Goal: Information Seeking & Learning: Learn about a topic

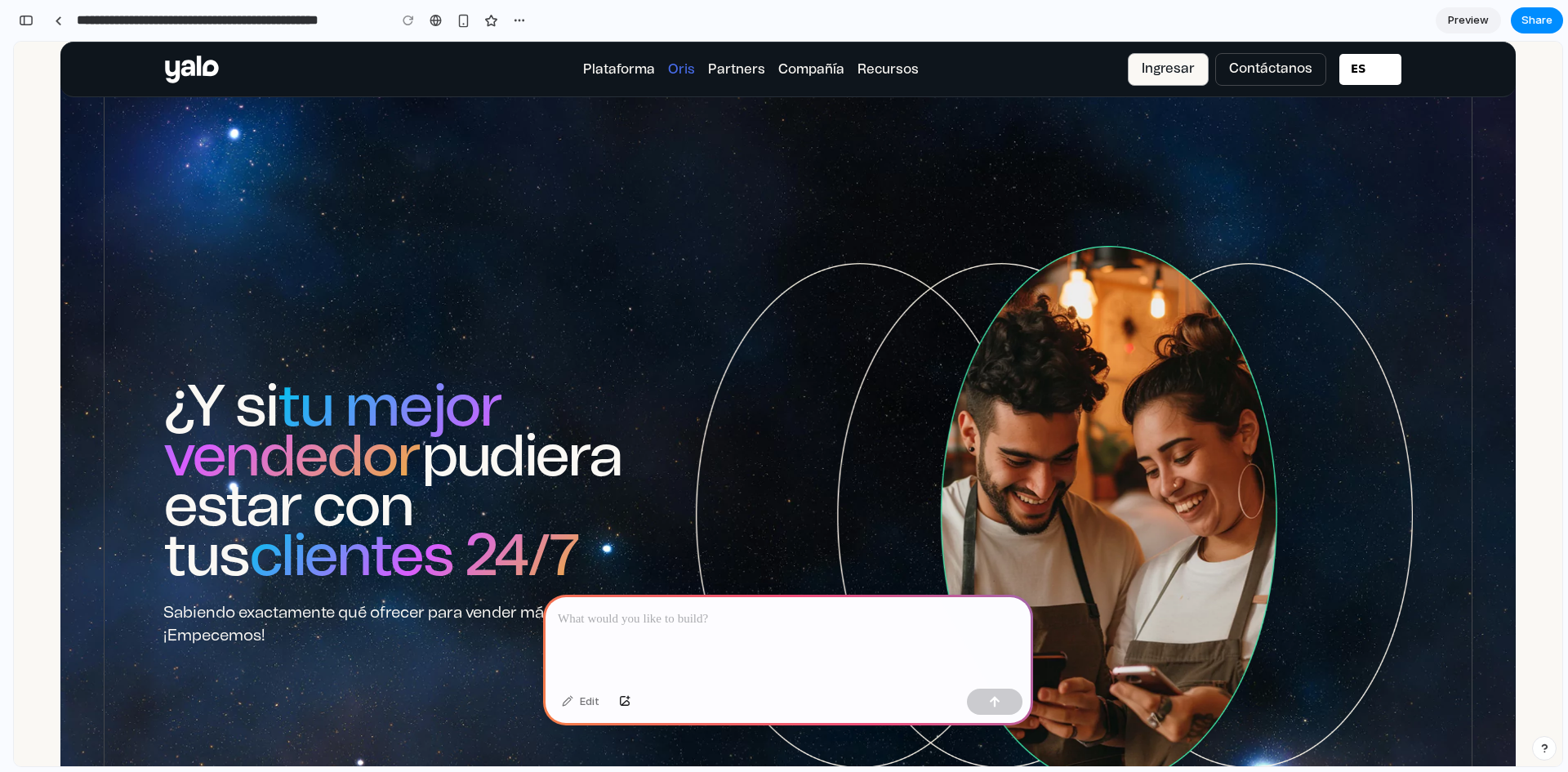
click at [686, 634] on div at bounding box center [788, 639] width 490 height 88
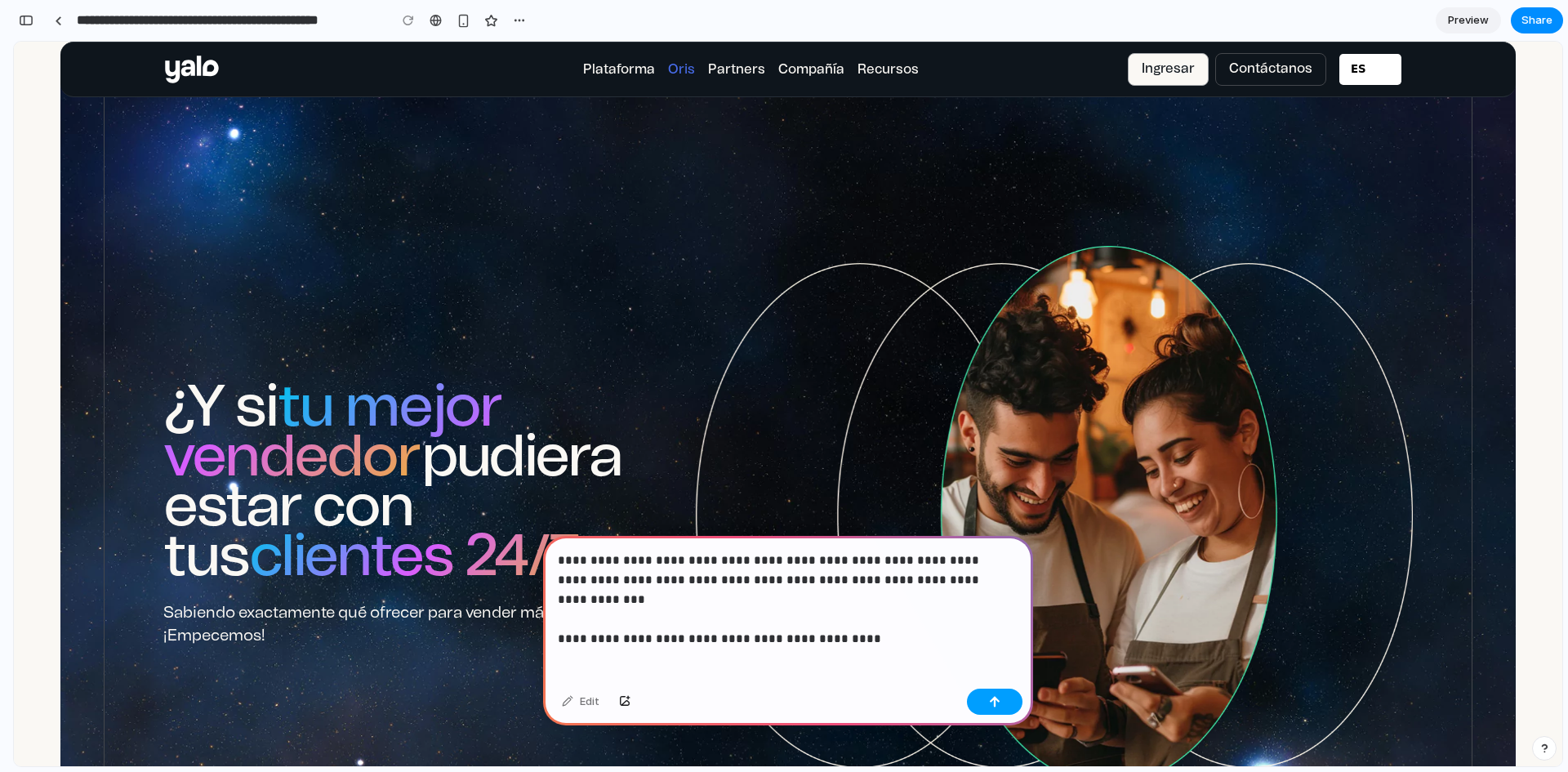
click at [1005, 698] on button "button" at bounding box center [994, 702] width 55 height 26
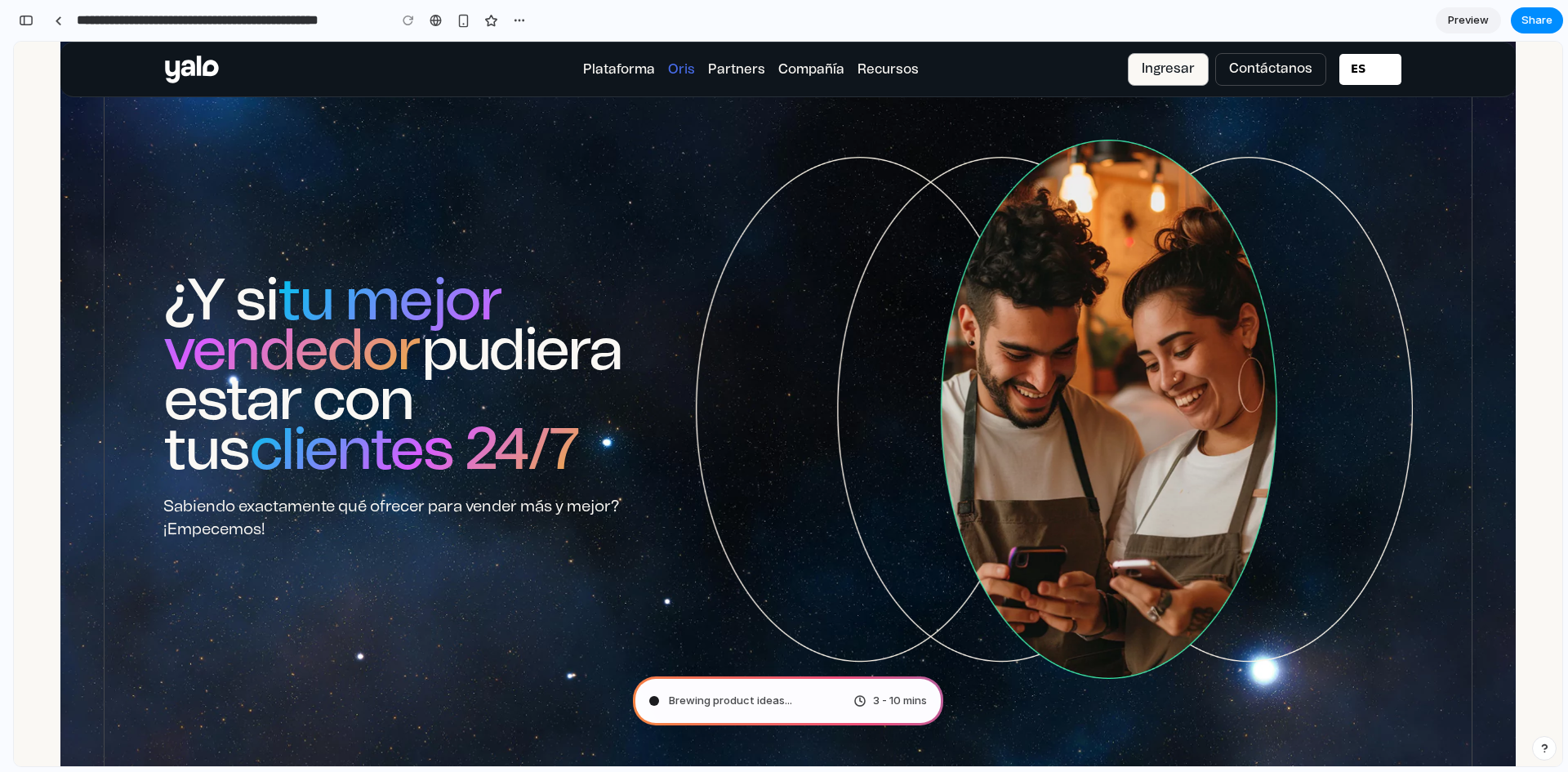
scroll to position [105, 0]
type input "**********"
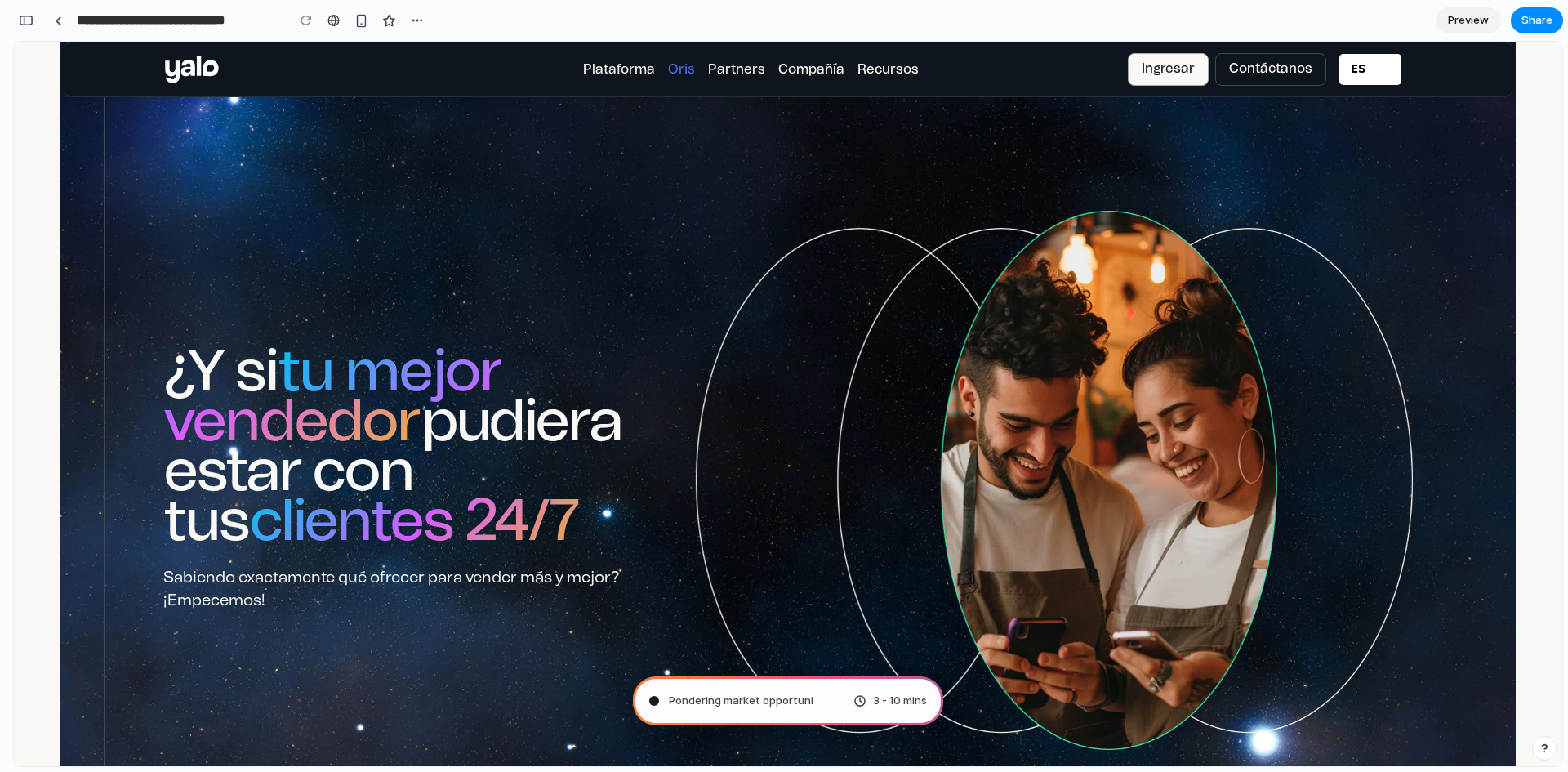
scroll to position [676, 0]
drag, startPoint x: 662, startPoint y: 627, endPoint x: 1307, endPoint y: 811, distance: 670.7
click at [1307, 771] on html "**********" at bounding box center [784, 386] width 1568 height 772
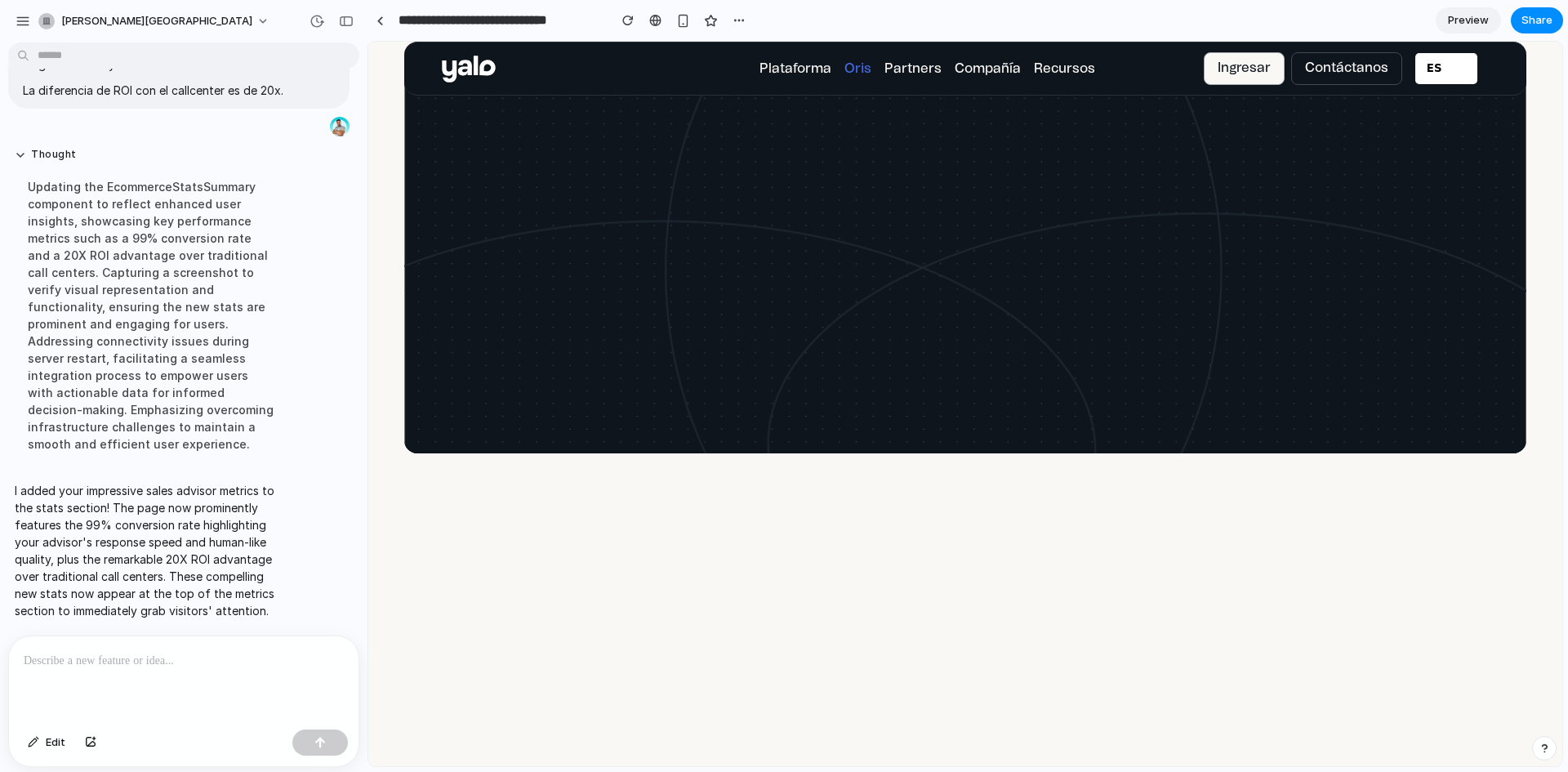
scroll to position [3943, 0]
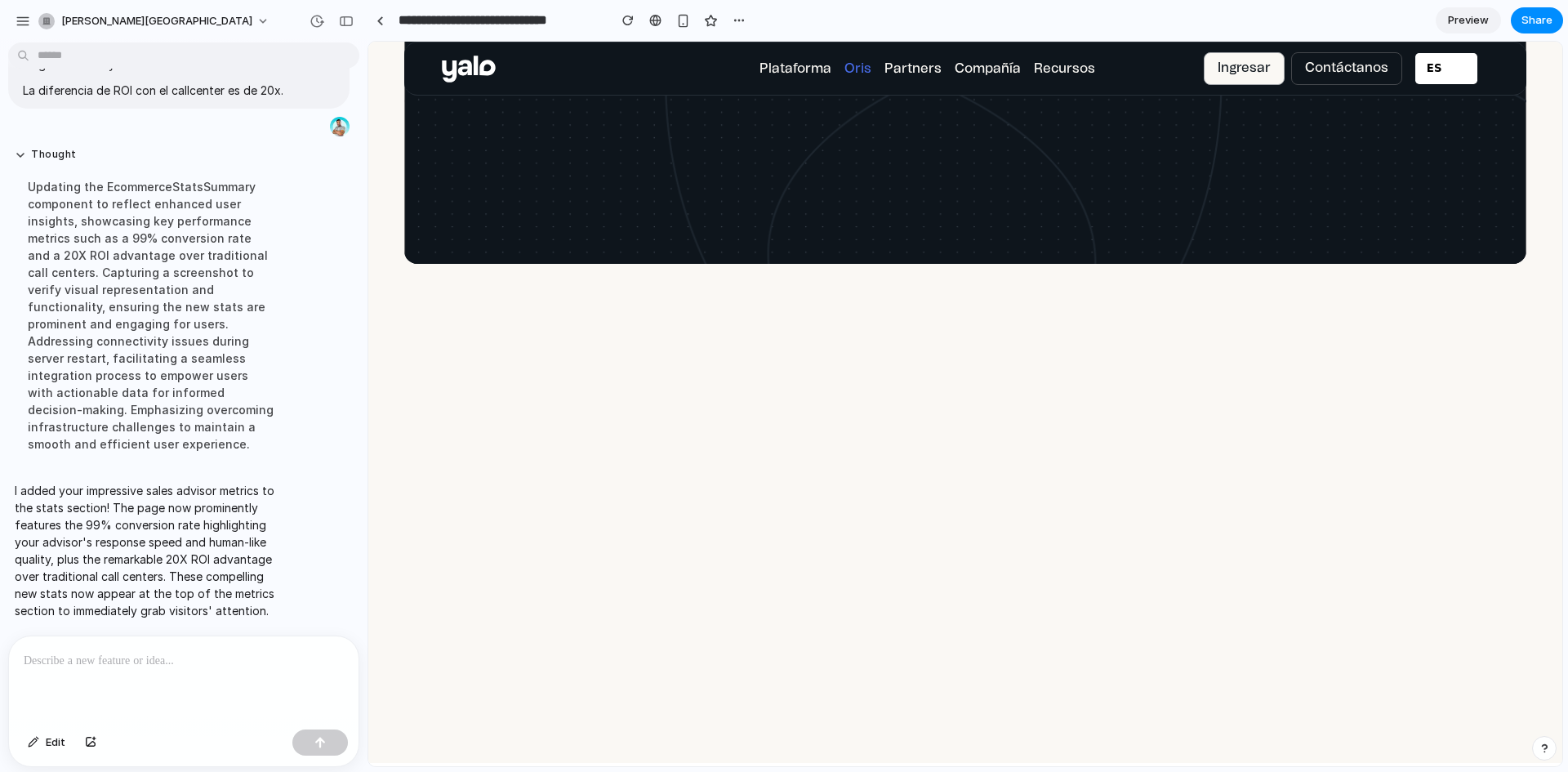
click at [920, 321] on section "Plataforma Oris Partners Compañía Recursos Suscríbete Suscríbete ¡Gracias por s…" at bounding box center [966, 523] width 1122 height 487
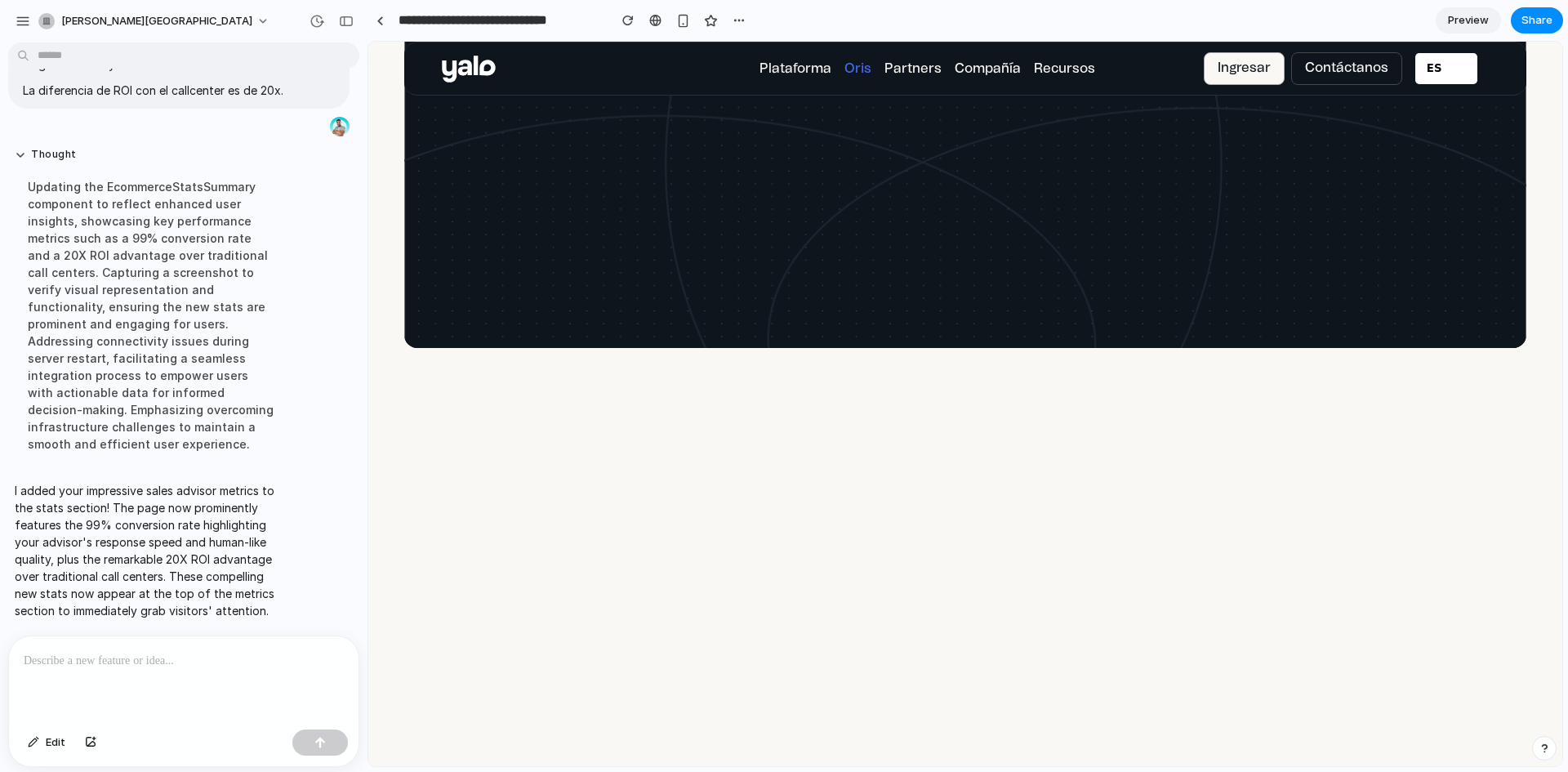
click at [920, 230] on div "Optimiza tu estrategia omnicanal Descubre Cómo Descubre Como" at bounding box center [966, 148] width 544 height 167
drag, startPoint x: 920, startPoint y: 321, endPoint x: 913, endPoint y: 553, distance: 232.1
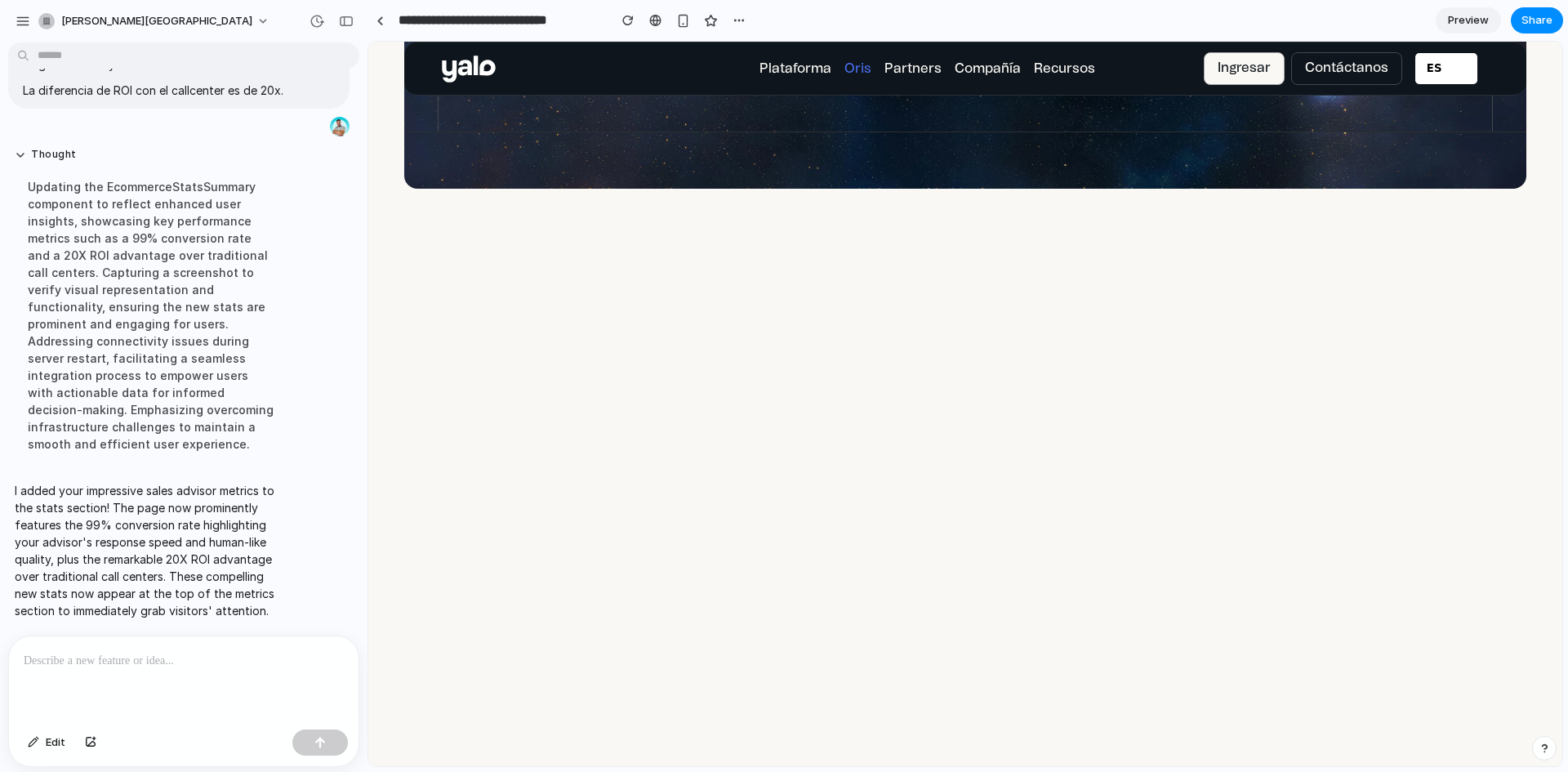
scroll to position [486, 0]
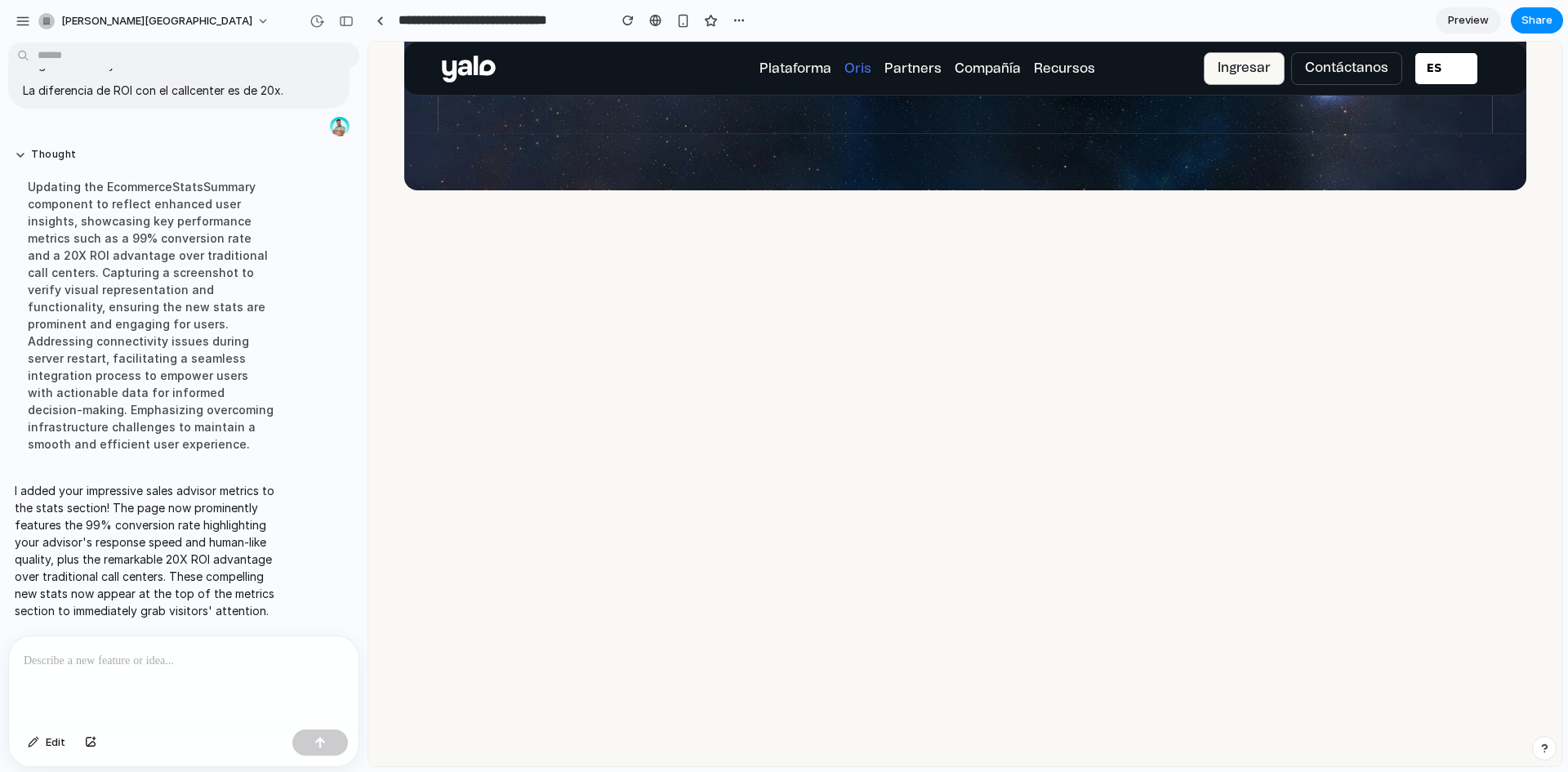
drag, startPoint x: 749, startPoint y: 296, endPoint x: 1024, endPoint y: 687, distance: 478.0
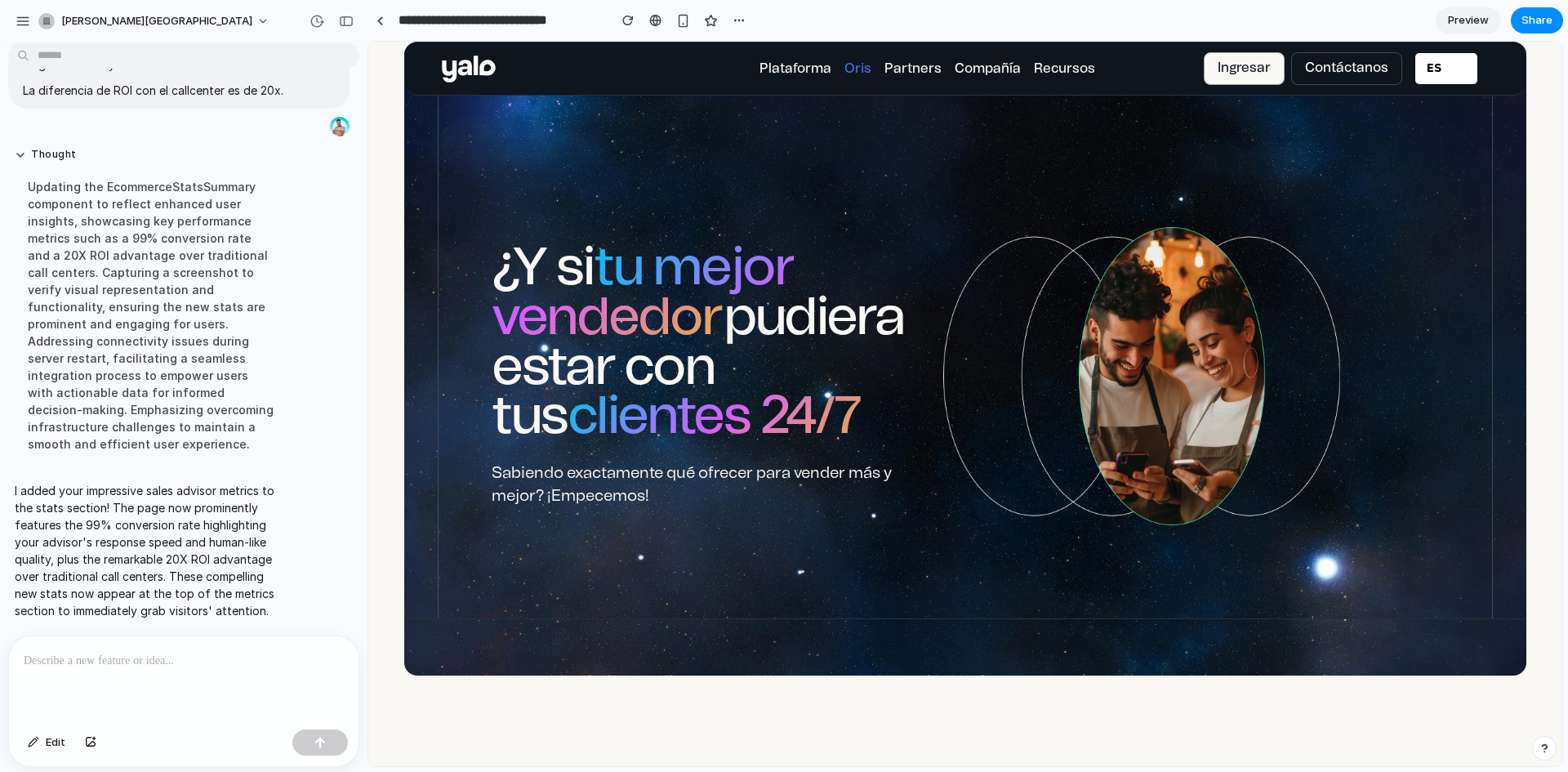
drag, startPoint x: 946, startPoint y: 345, endPoint x: 953, endPoint y: 322, distance: 24.0
click at [953, 322] on div "¿Y si tu mejor vendedor pudiera estar con tus clientes 24/7 Sabiendo exactament…" at bounding box center [966, 364] width 1122 height 621
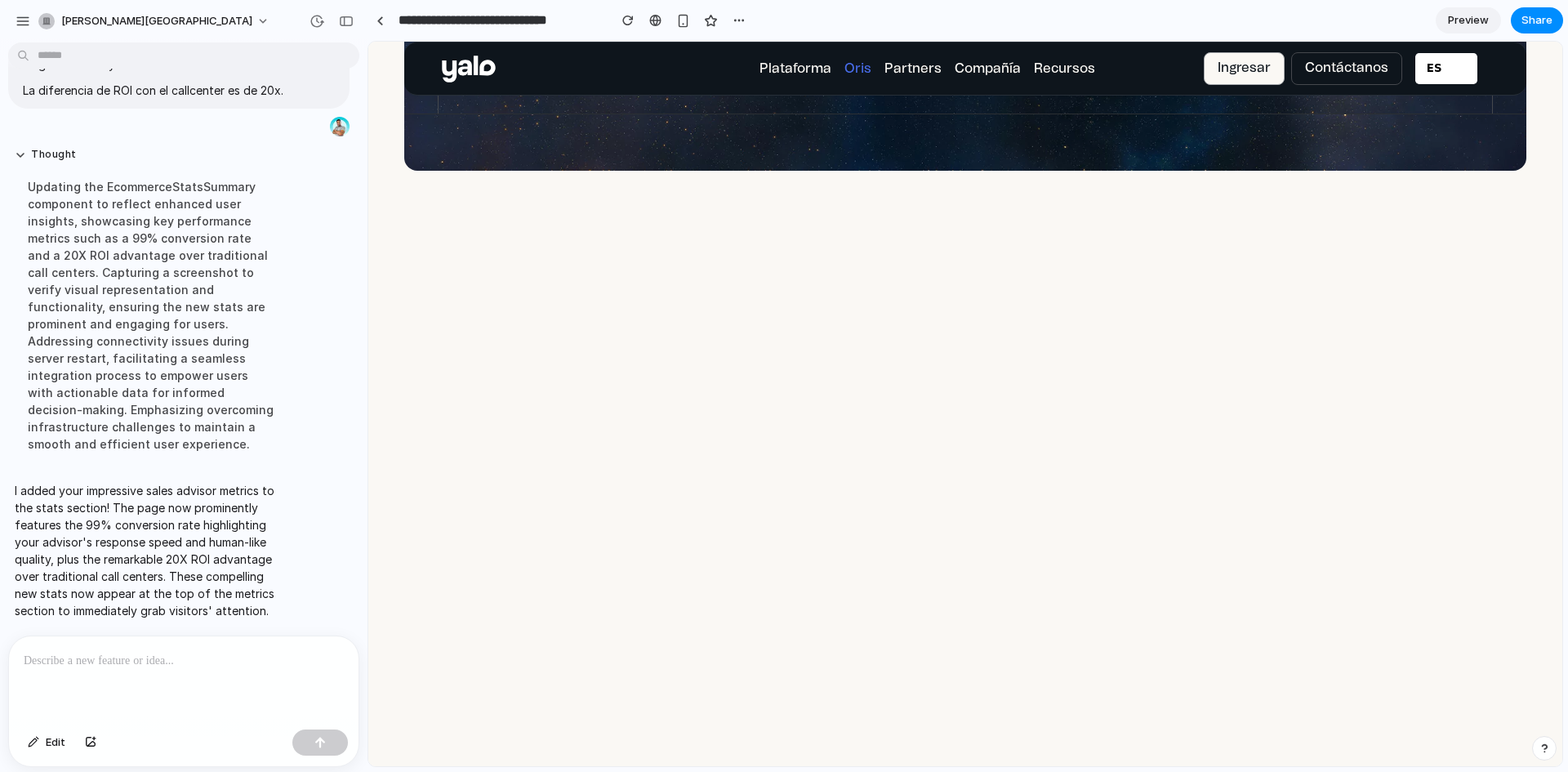
scroll to position [172, 0]
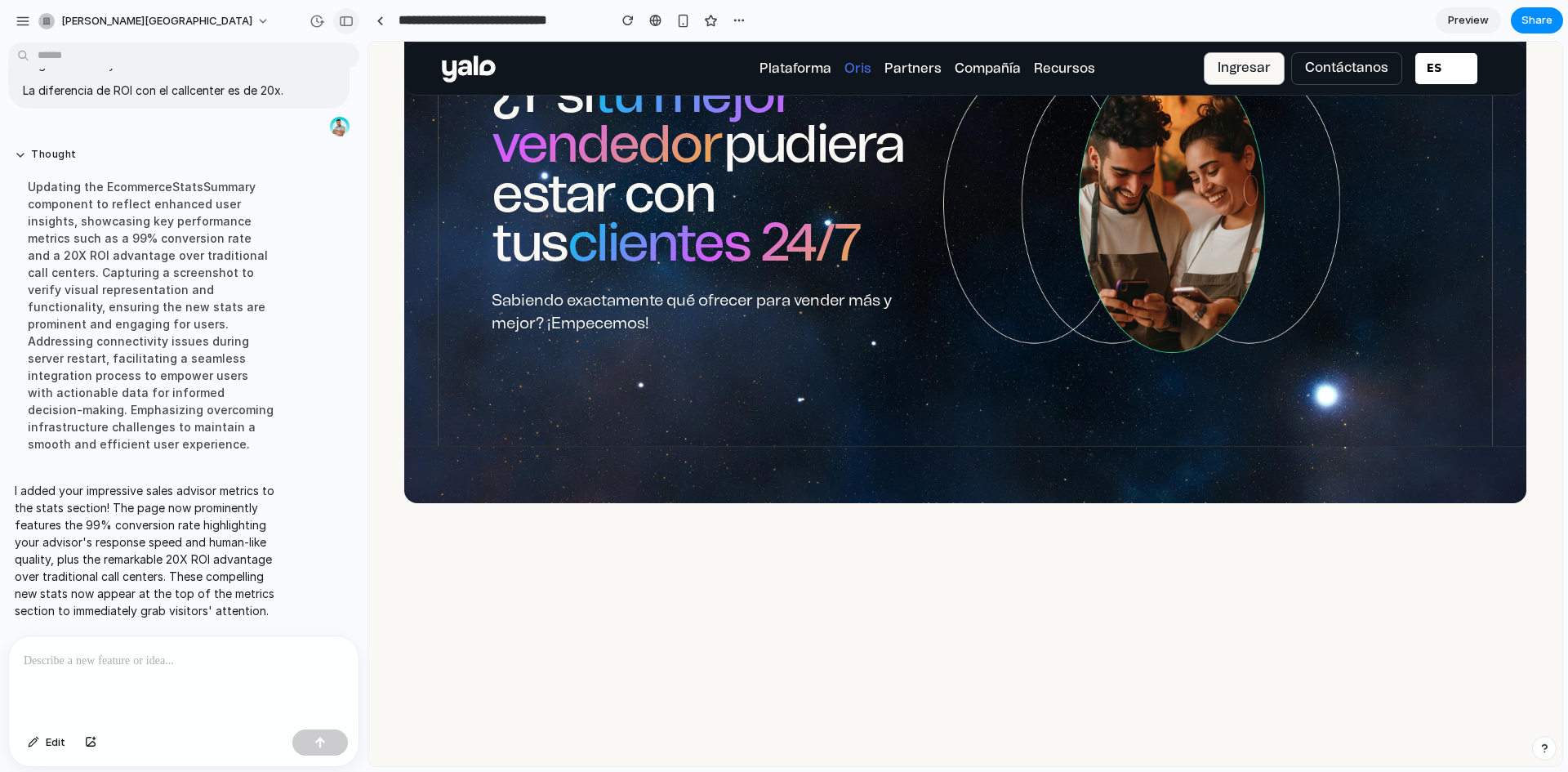
click at [353, 26] on div "button" at bounding box center [346, 21] width 15 height 11
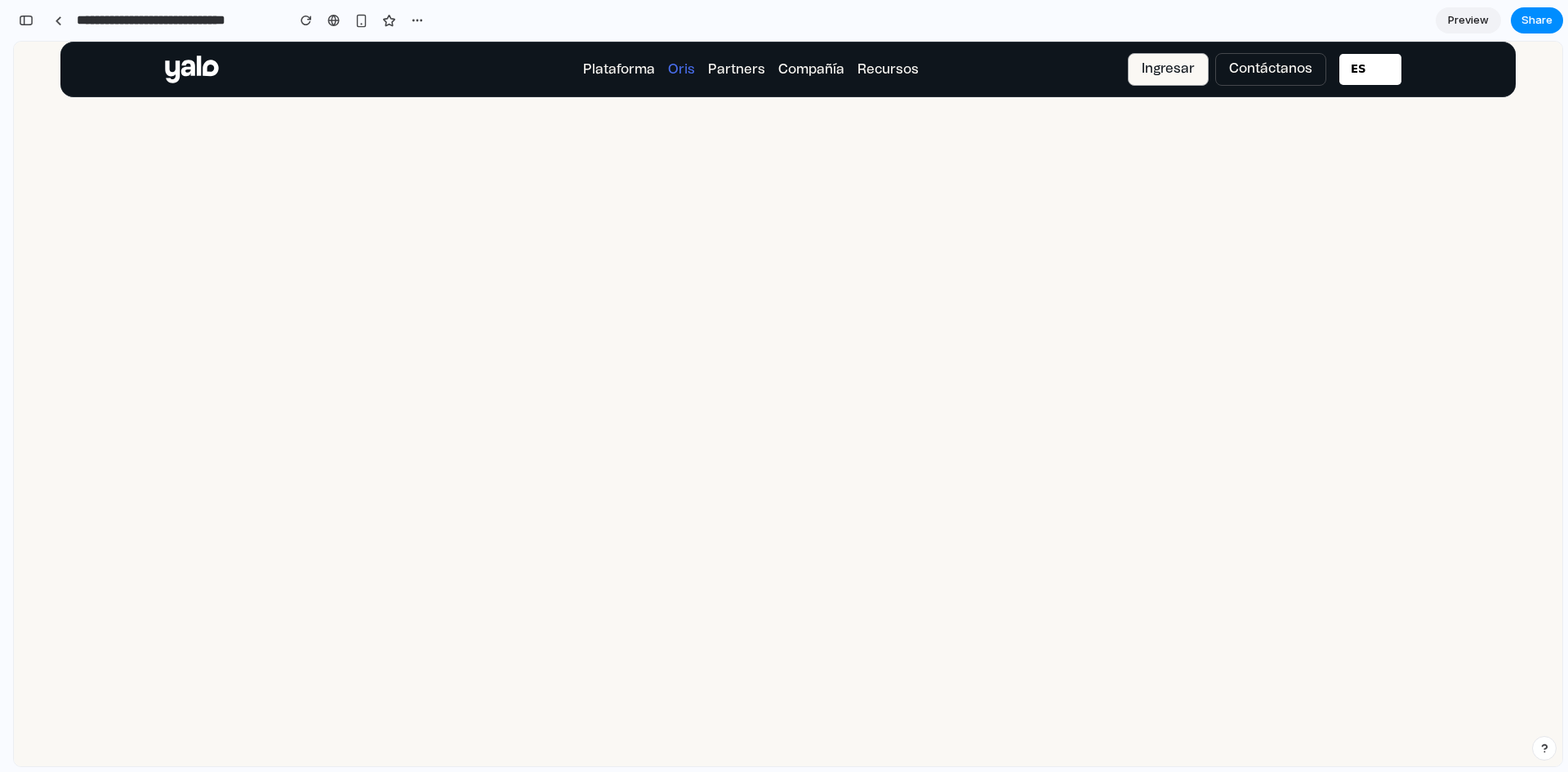
scroll to position [2135, 0]
click at [836, 394] on div "99% Conversión del asesor de ventas Nuestro asesor de ventas se destaca por su …" at bounding box center [788, 17] width 1456 height 819
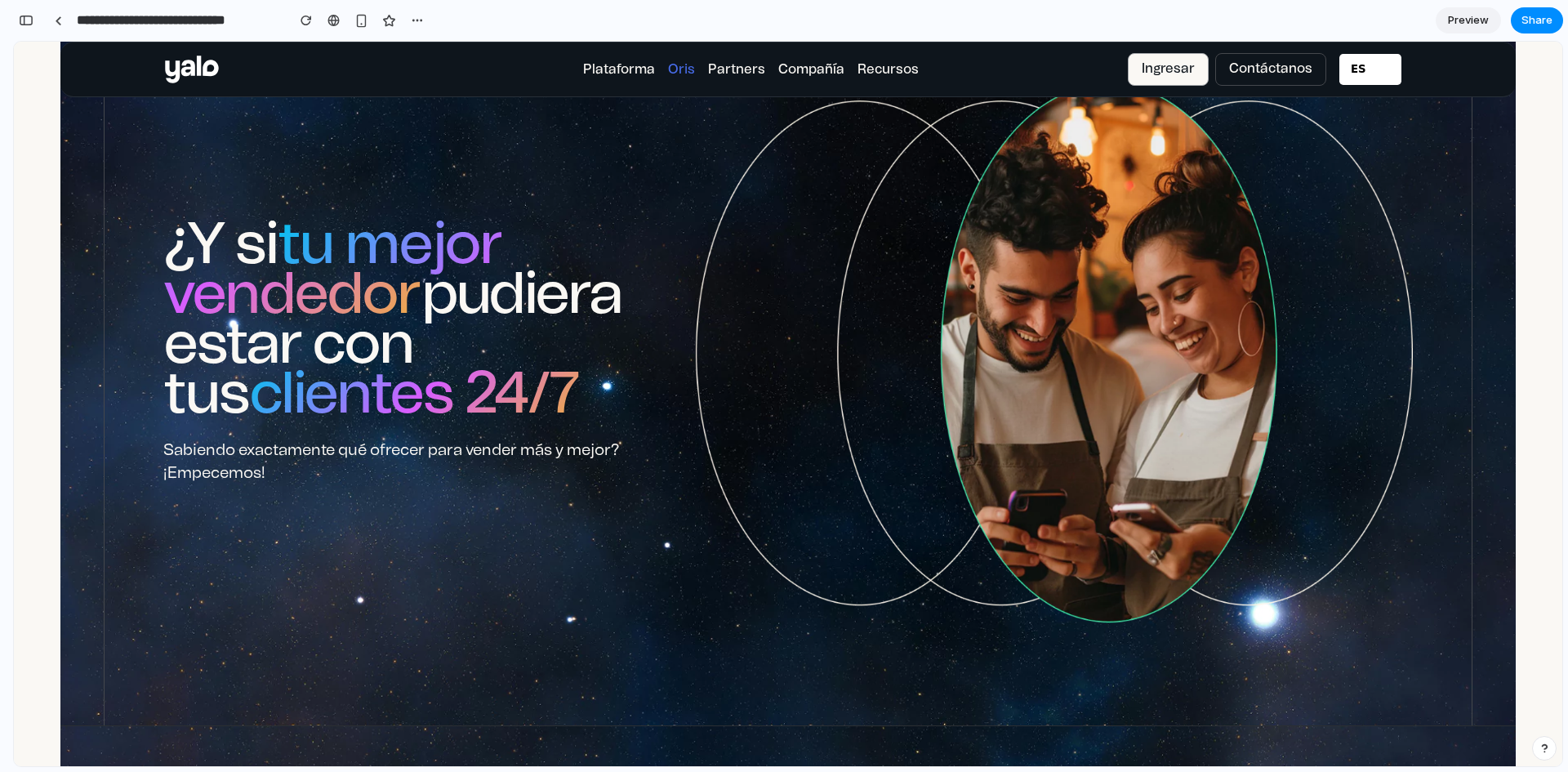
scroll to position [0, 0]
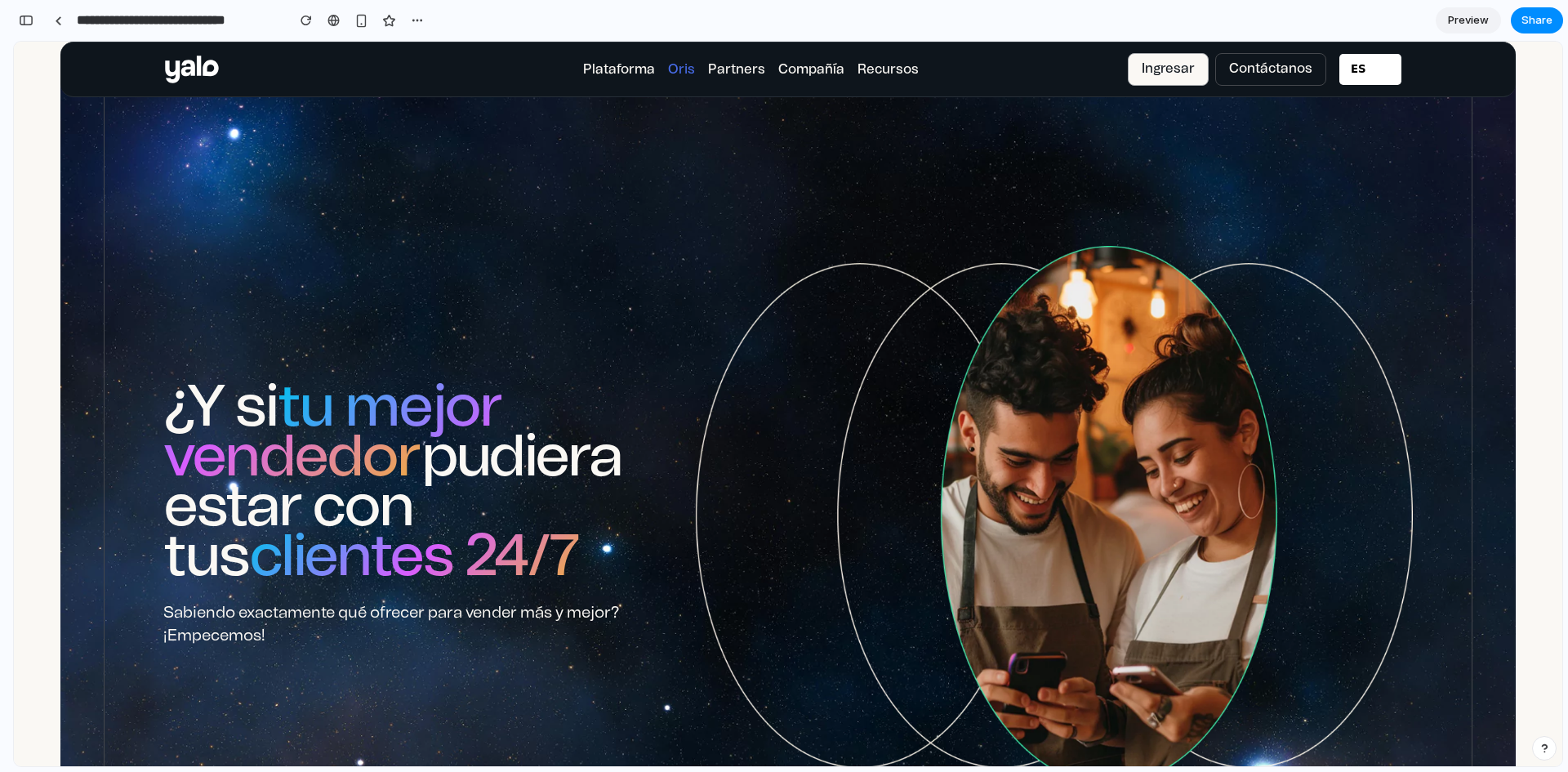
click at [1457, 23] on span "Preview" at bounding box center [1468, 20] width 41 height 17
click at [1457, 23] on link "Preview" at bounding box center [1468, 20] width 65 height 26
click at [1457, 23] on span "Preview" at bounding box center [1468, 20] width 41 height 17
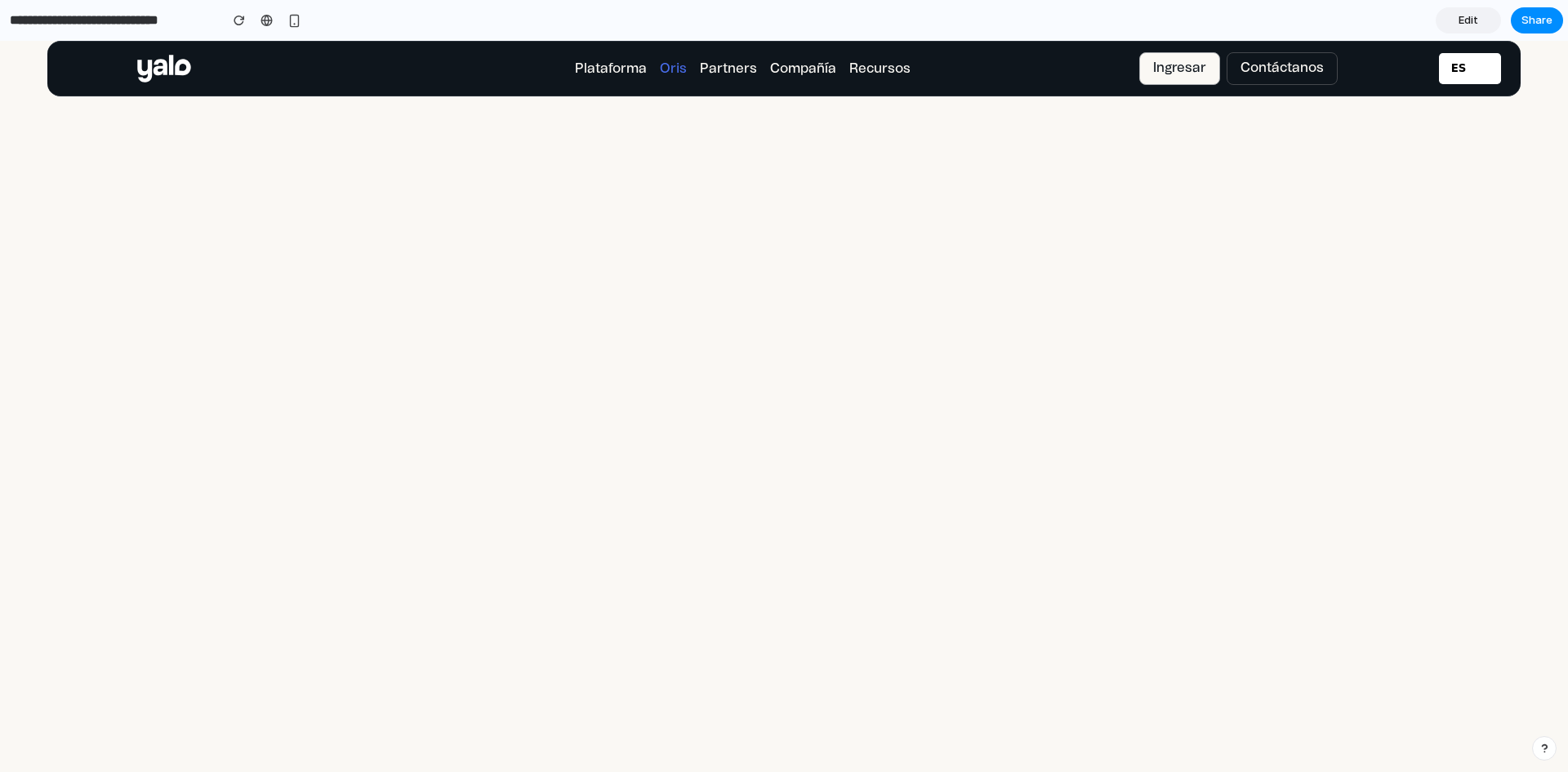
scroll to position [1663, 0]
click at [1399, 86] on div "Plataforma Oris Partners Compañía Recursos Ingresar Ingresar Contáctanos Contác…" at bounding box center [744, 68] width 1392 height 54
click at [1449, 23] on link "Edit" at bounding box center [1468, 20] width 65 height 26
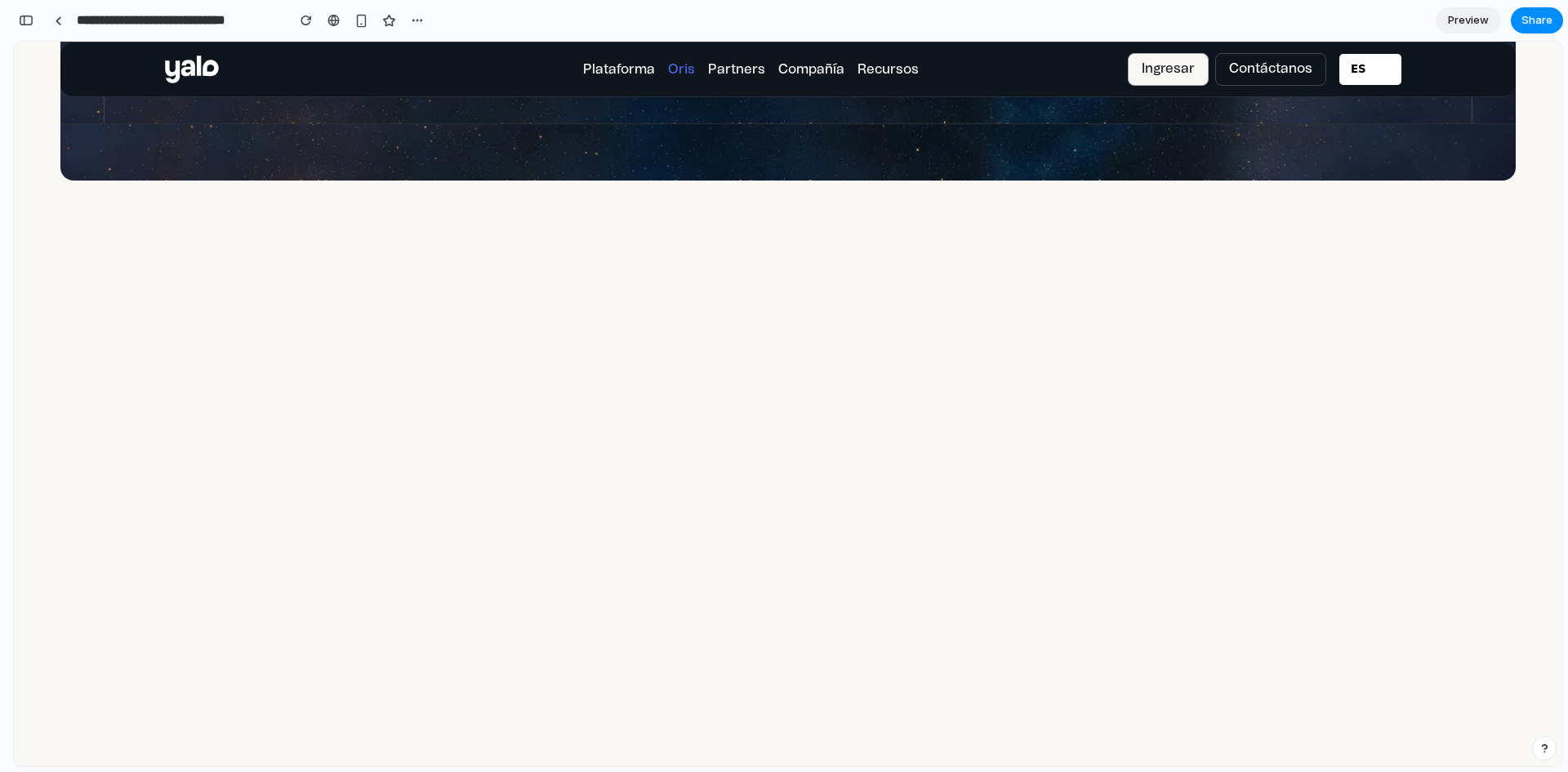
scroll to position [528, 0]
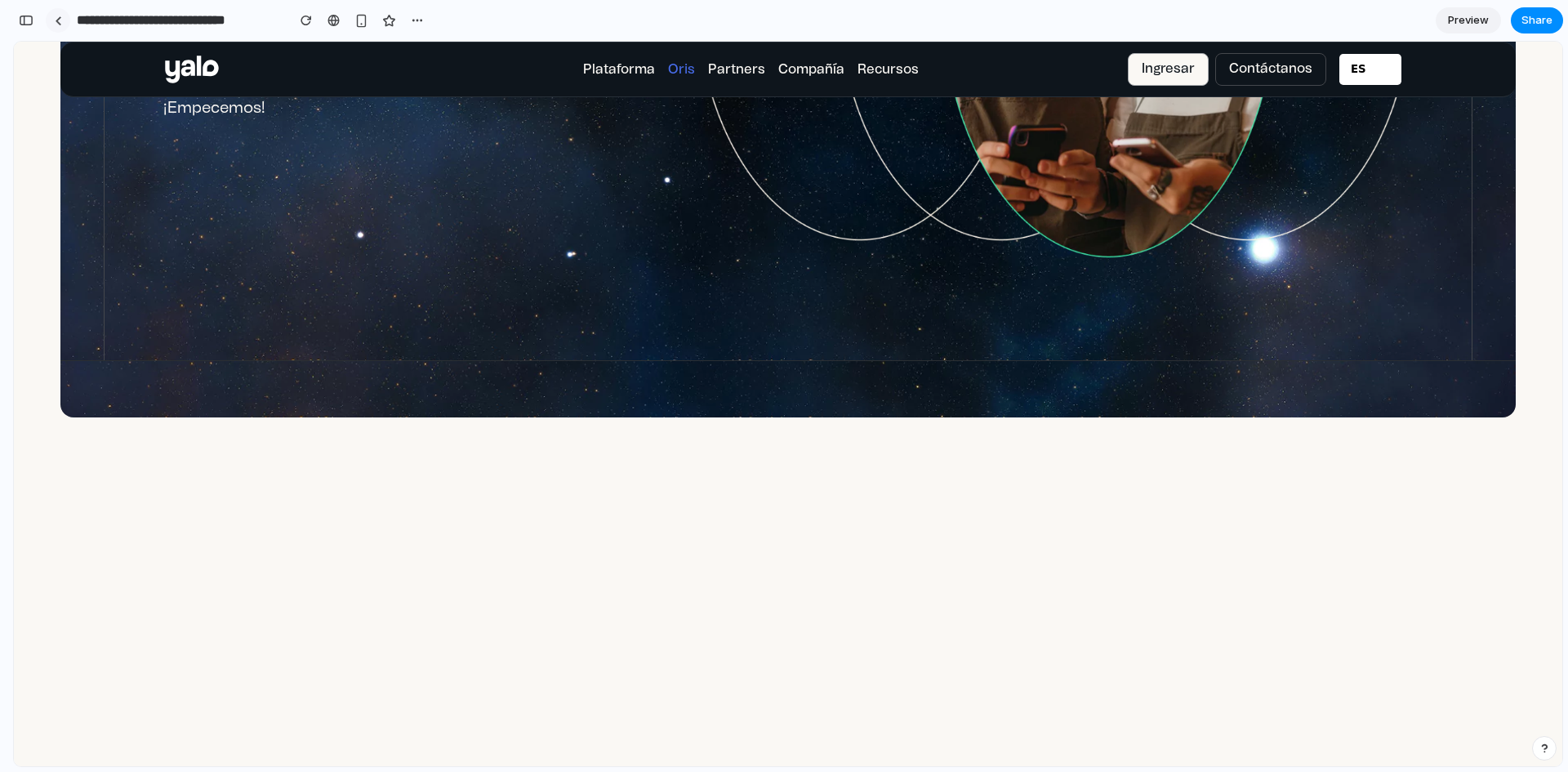
click at [68, 14] on div at bounding box center [58, 20] width 25 height 25
click at [29, 16] on div "button" at bounding box center [25, 20] width 15 height 11
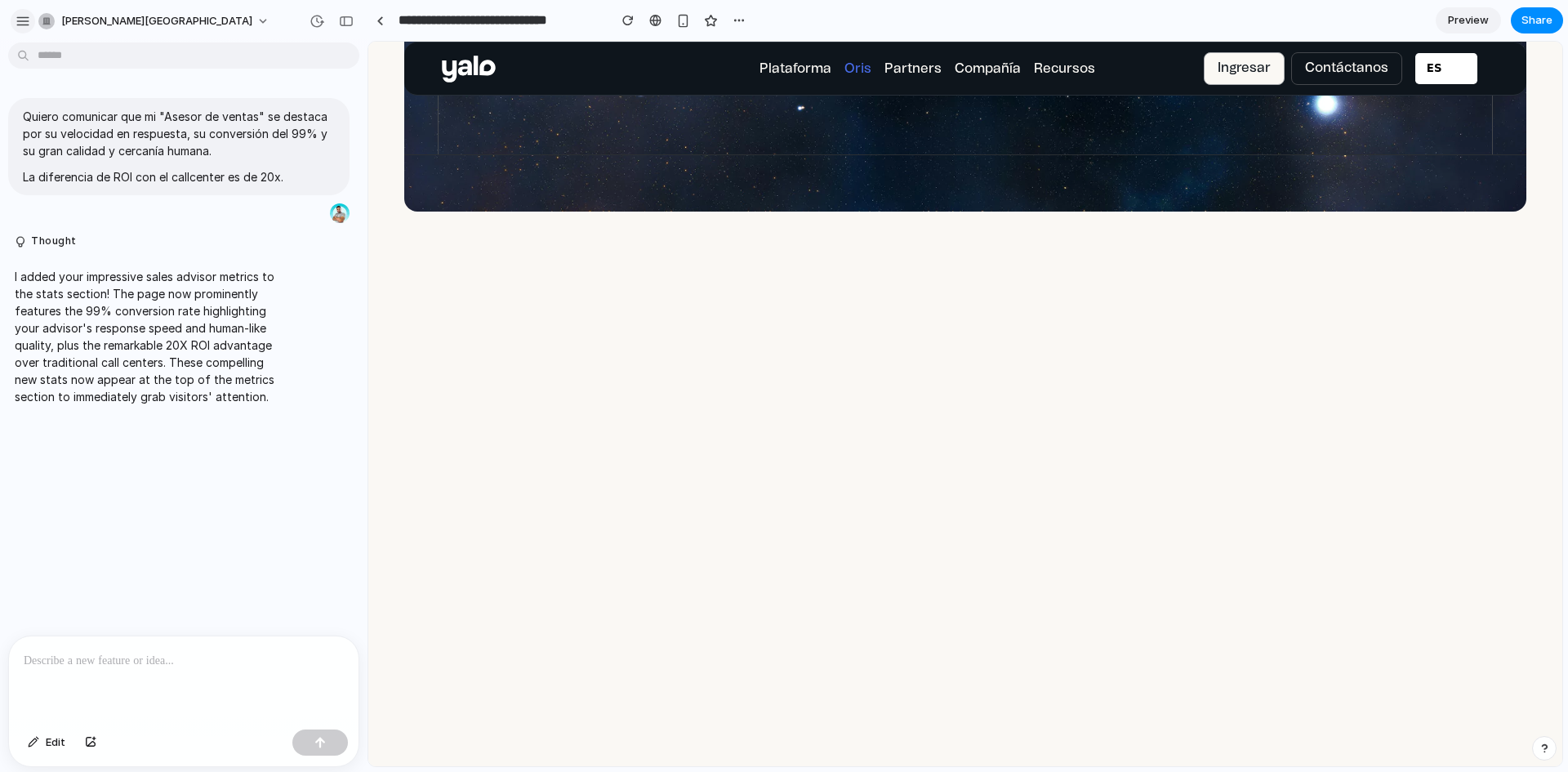
scroll to position [0, 0]
click at [244, 413] on div "I added your impressive sales advisor metrics to the stats section! The page no…" at bounding box center [151, 336] width 286 height 157
click at [175, 321] on p "I added your impressive sales advisor metrics to the stats section! The page no…" at bounding box center [151, 336] width 273 height 137
click at [204, 112] on p "Quiero comunicar que mi "Asesor de ventas" se destaca por su velocidad en respu…" at bounding box center [178, 133] width 312 height 52
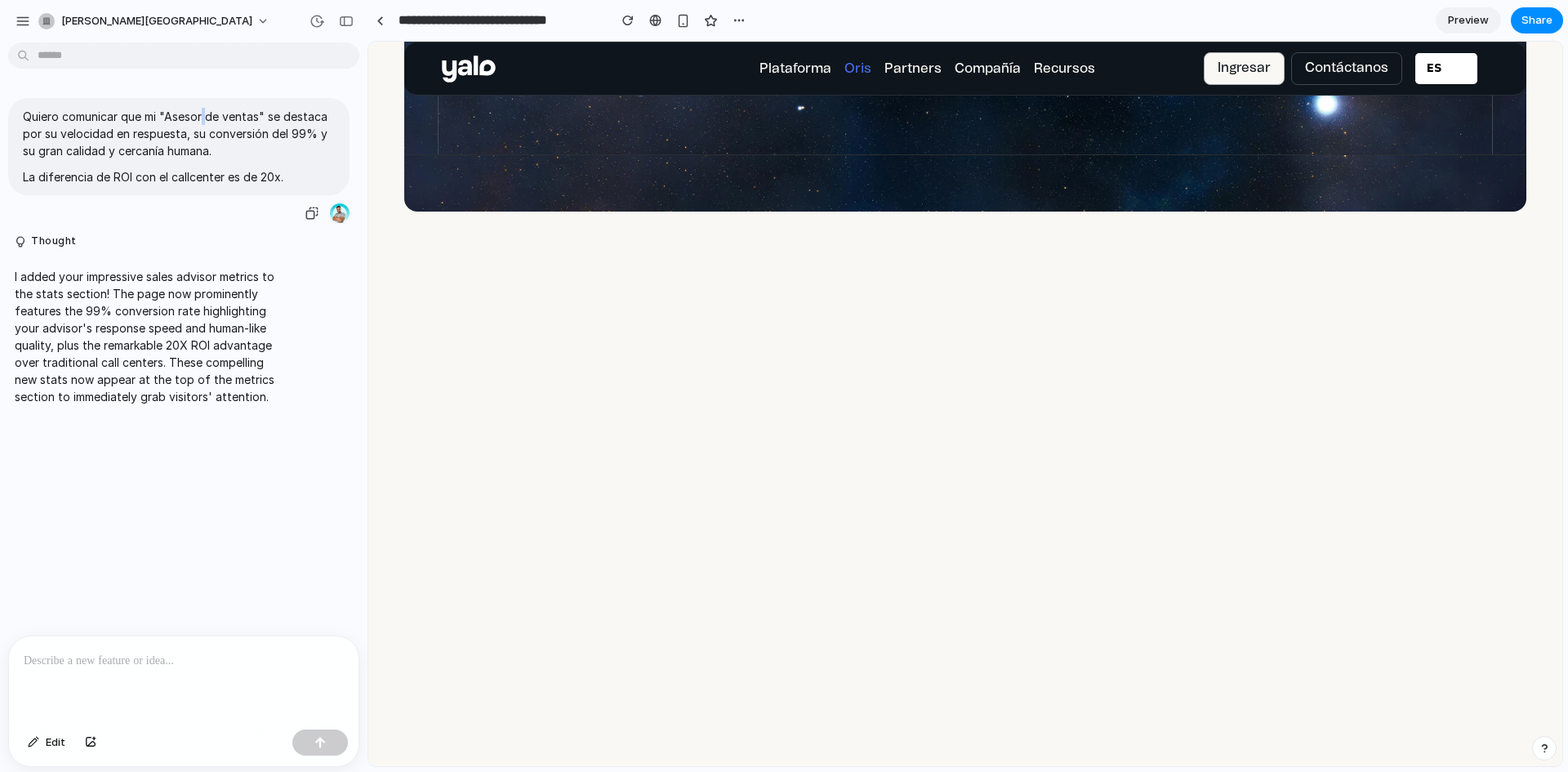
click at [204, 112] on p "Quiero comunicar que mi "Asesor de ventas" se destaca por su velocidad en respu…" at bounding box center [178, 133] width 312 height 52
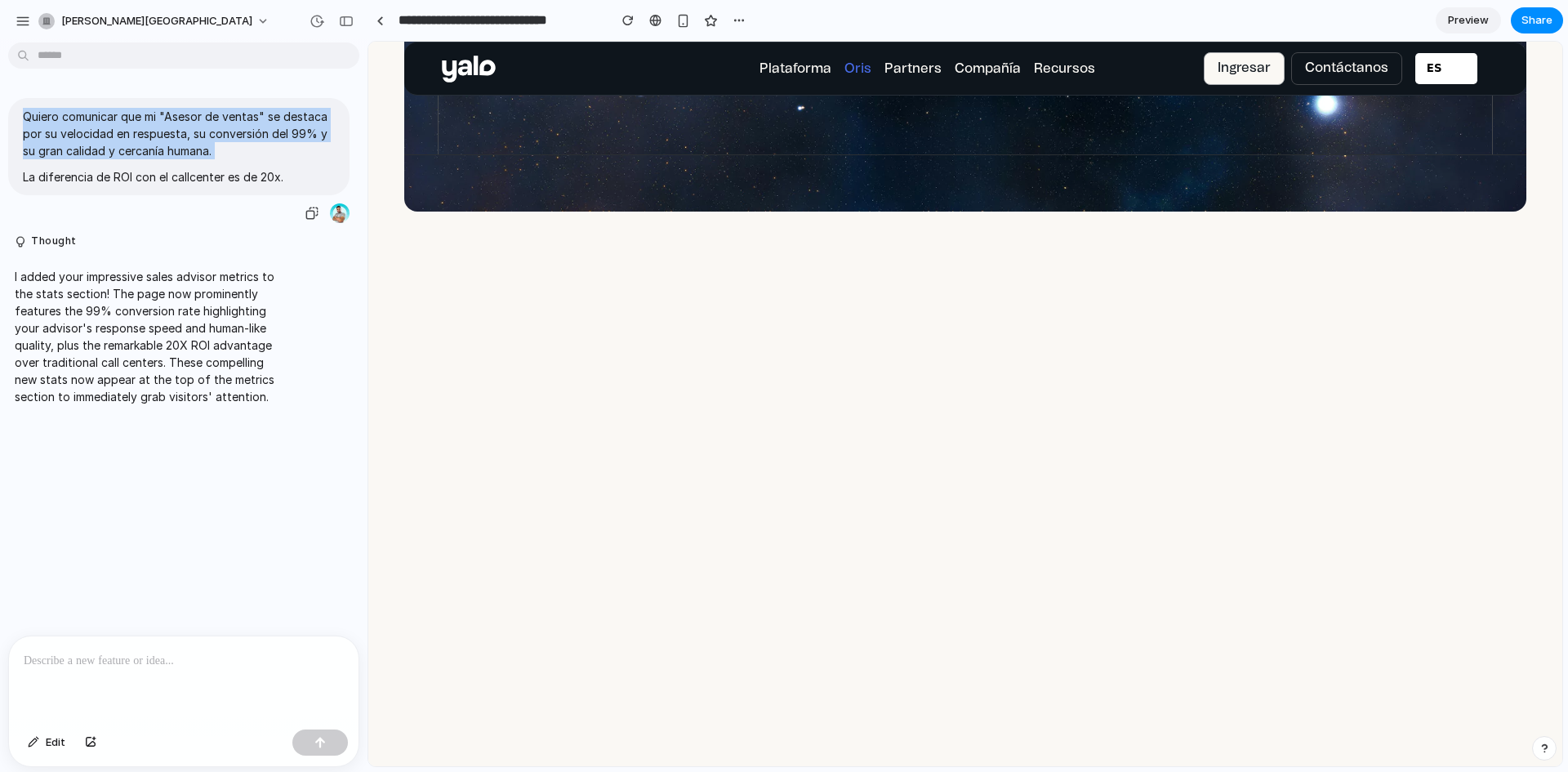
click at [204, 112] on p "Quiero comunicar que mi "Asesor de ventas" se destaca por su velocidad en respu…" at bounding box center [178, 133] width 312 height 52
click at [263, 135] on p "Quiero comunicar que mi "Asesor de ventas" se destaca por su velocidad en respu…" at bounding box center [178, 133] width 312 height 52
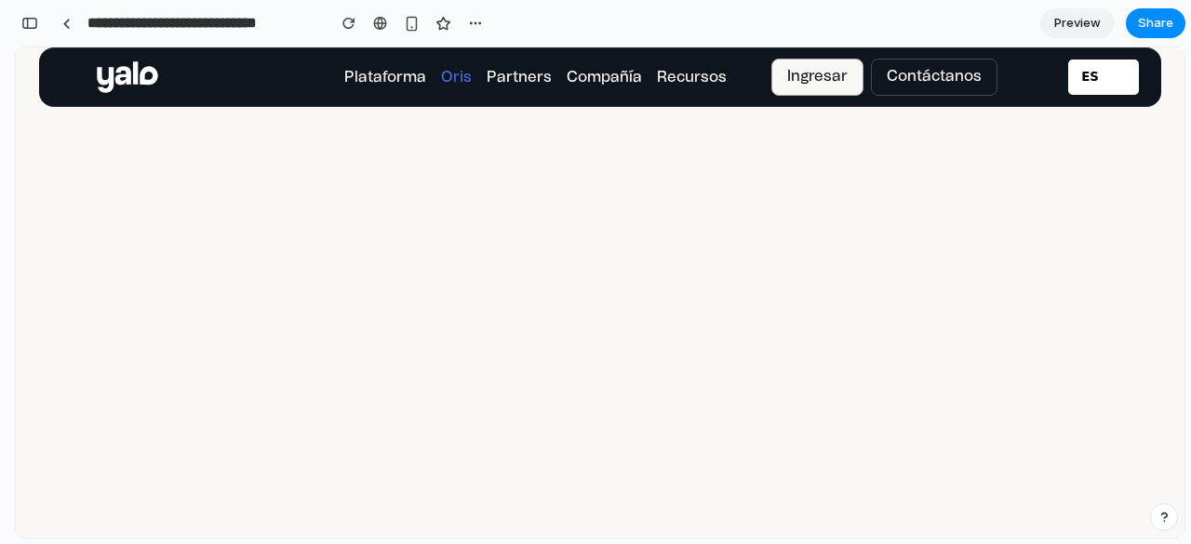
scroll to position [3342, 0]
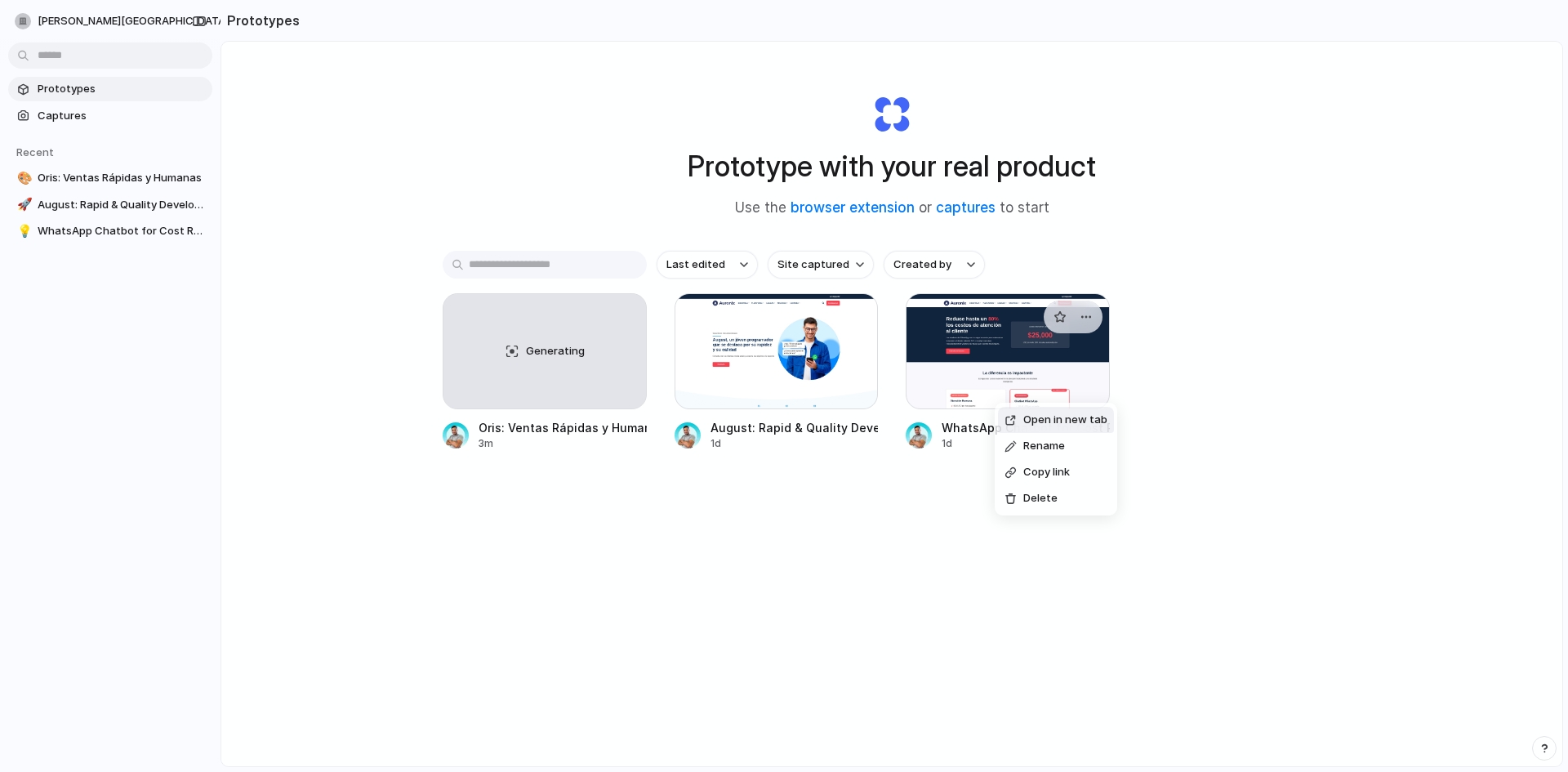
click at [995, 396] on div "Open in new tab Rename Copy link Delete" at bounding box center [784, 386] width 1568 height 772
click at [995, 396] on div at bounding box center [1008, 351] width 205 height 116
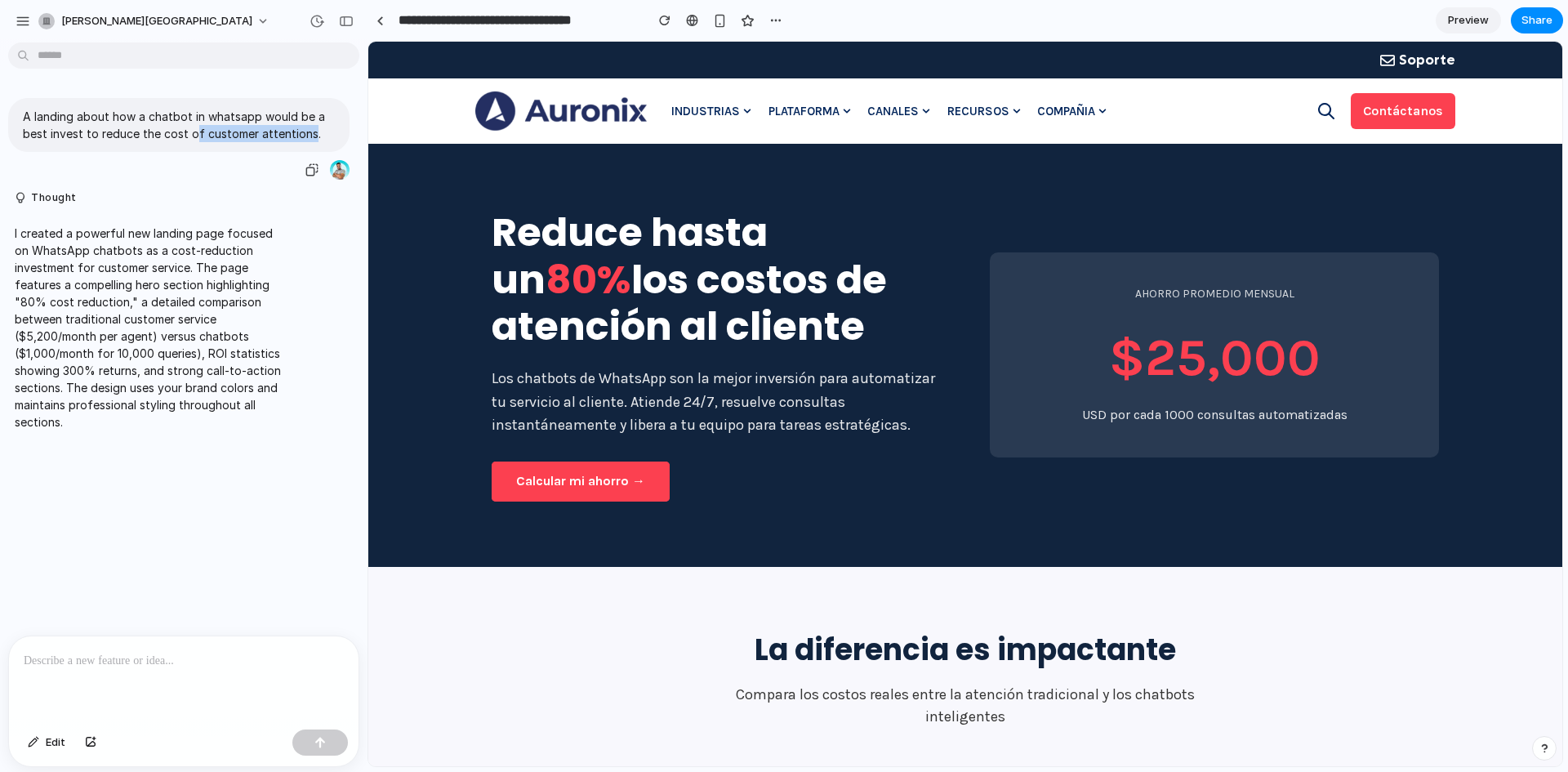
drag, startPoint x: 308, startPoint y: 139, endPoint x: 193, endPoint y: 132, distance: 115.2
click at [193, 132] on p "A landing about how a chatbot in whatsapp would be a best invest to reduce the …" at bounding box center [178, 125] width 312 height 34
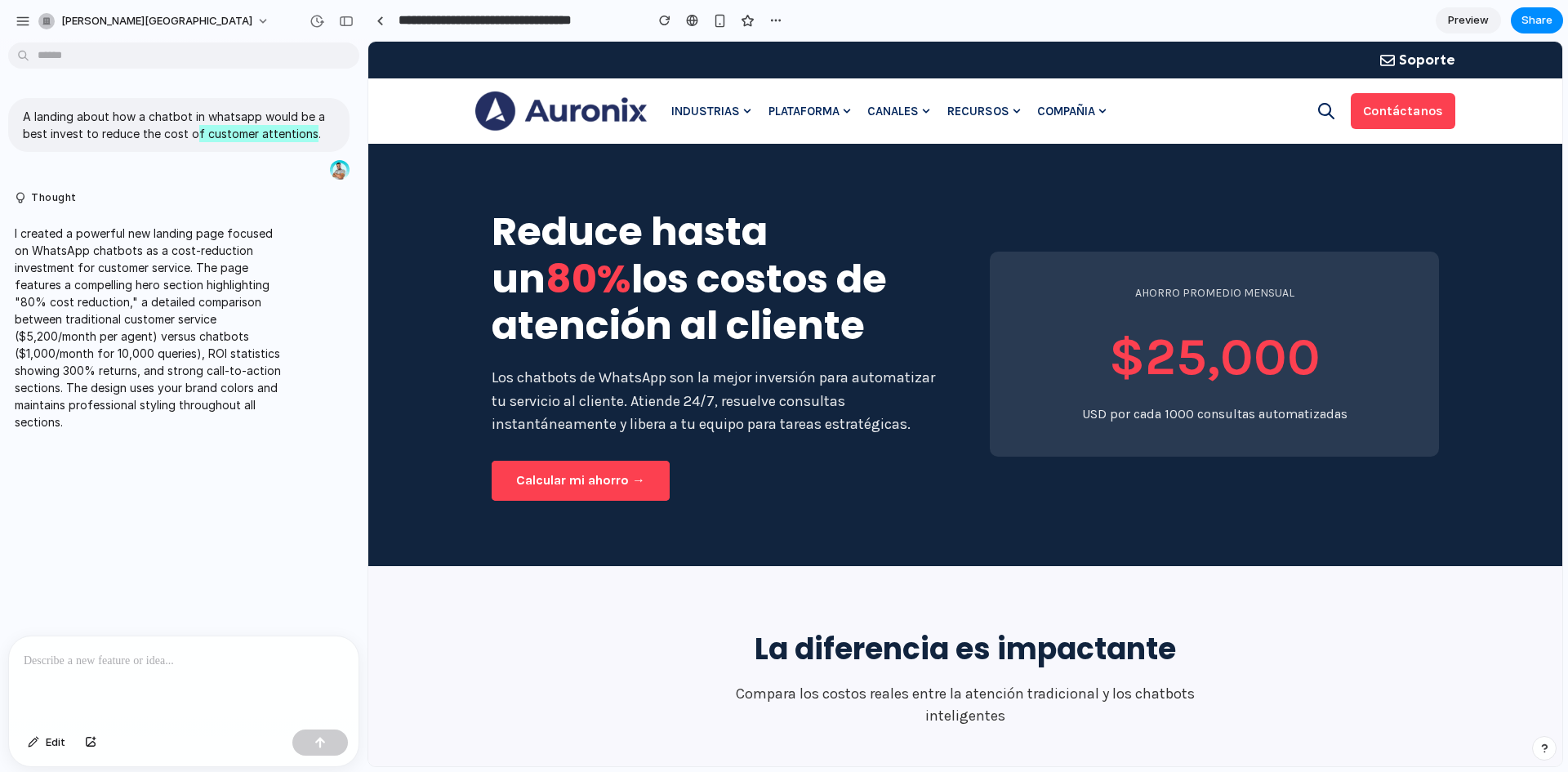
click at [886, 170] on div "Reduce hasta un 80% los costos de atención al cliente Los chatbots de WhatsApp …" at bounding box center [966, 355] width 1194 height 423
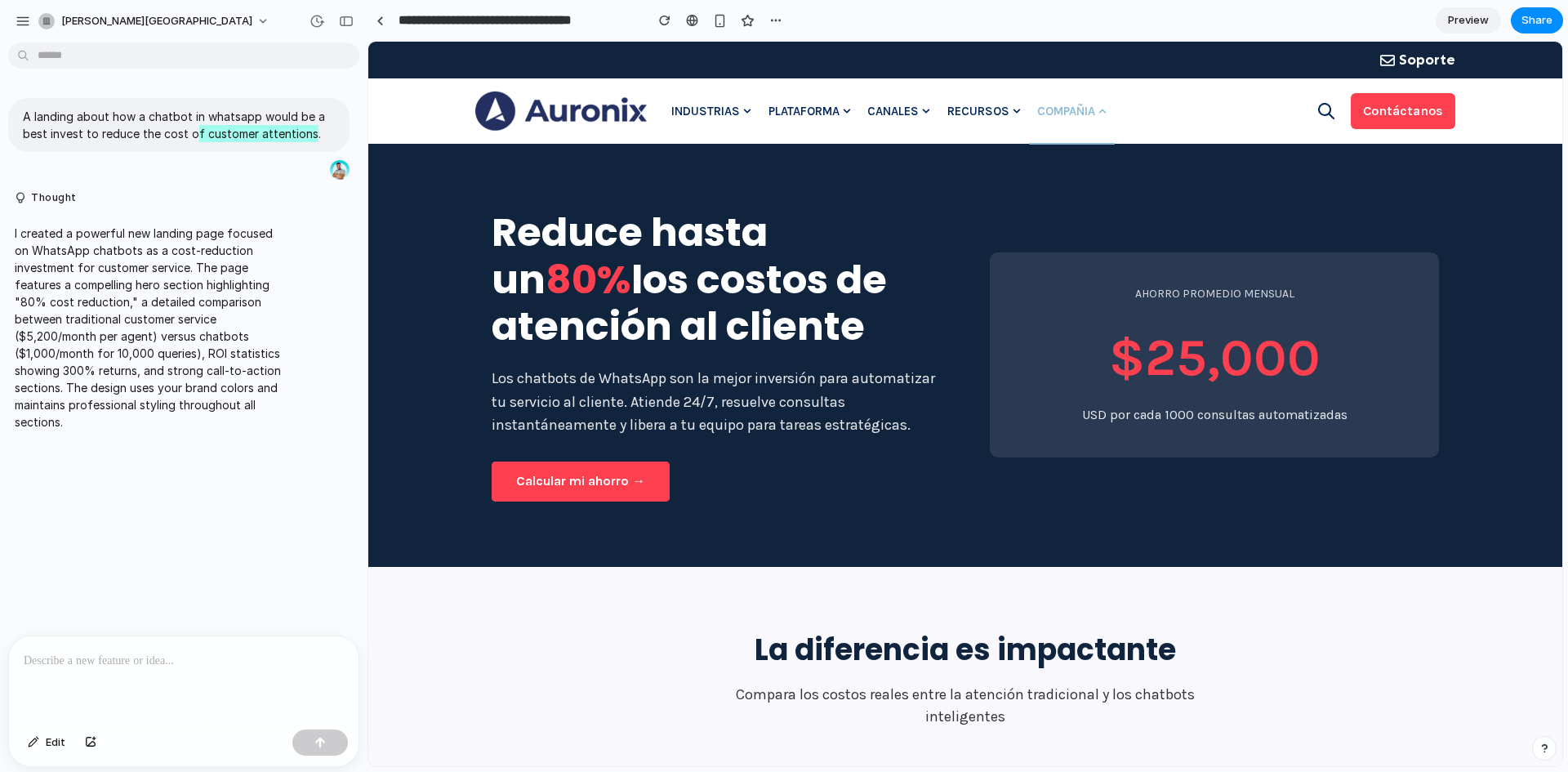
click at [1085, 117] on link "Compañia" at bounding box center [1072, 111] width 86 height 65
click at [1081, 115] on link "Compañia" at bounding box center [1072, 111] width 86 height 65
click at [1013, 108] on link "Recursos" at bounding box center [983, 111] width 90 height 65
click at [1147, 120] on div "Industrias Plataforma Canales Recursos Compañia Industrias Retail & eCommerce S…" at bounding box center [965, 111] width 980 height 65
click at [963, 214] on div "Reduce hasta un 80% los costos de atención al cliente Los chatbots de WhatsApp …" at bounding box center [965, 355] width 947 height 292
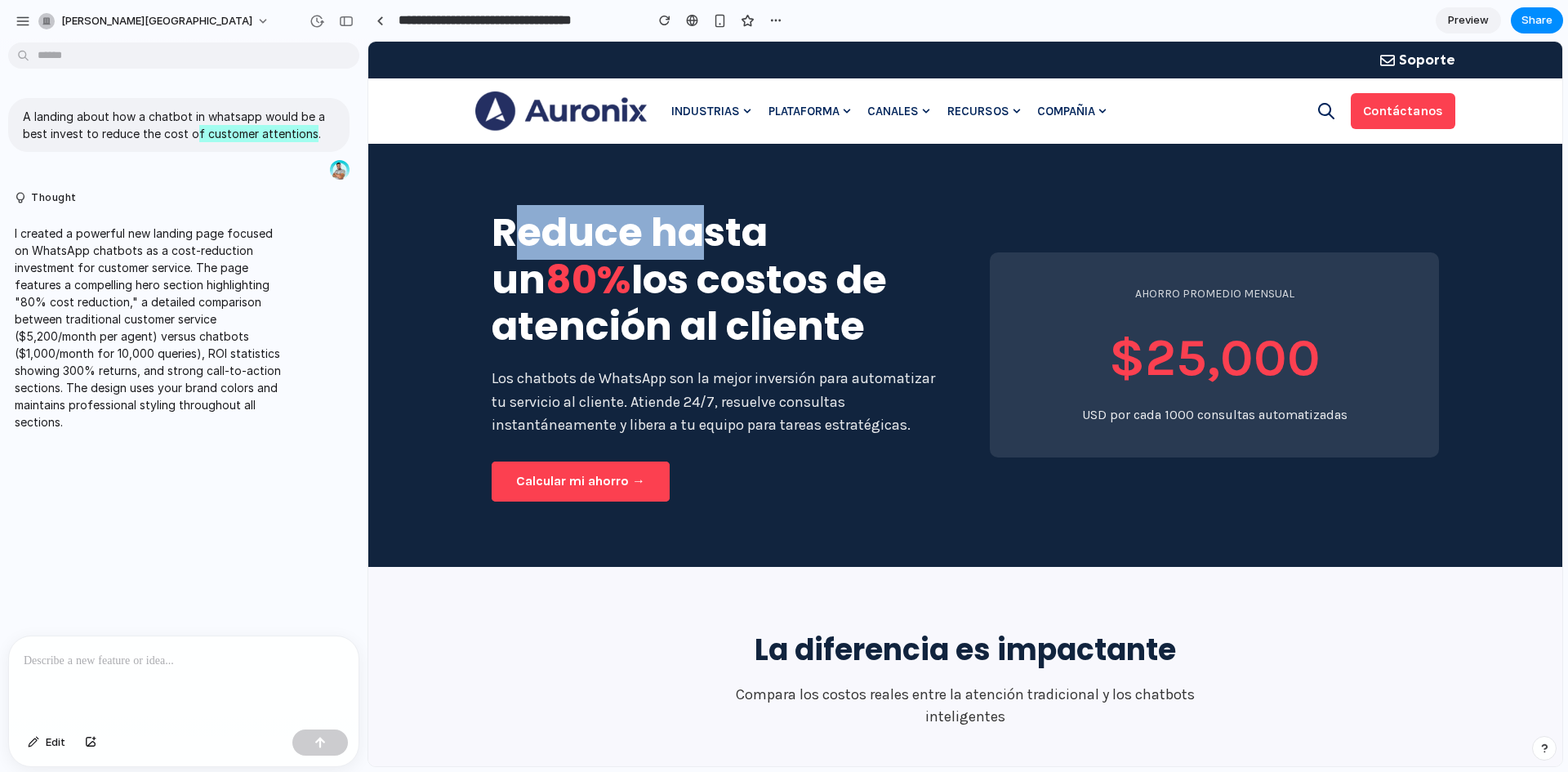
drag, startPoint x: 504, startPoint y: 217, endPoint x: 687, endPoint y: 242, distance: 184.7
click at [687, 242] on h1 "Reduce hasta un 80% los costos de atención al cliente" at bounding box center [716, 279] width 450 height 141
click at [631, 252] on span "80%" at bounding box center [588, 279] width 86 height 54
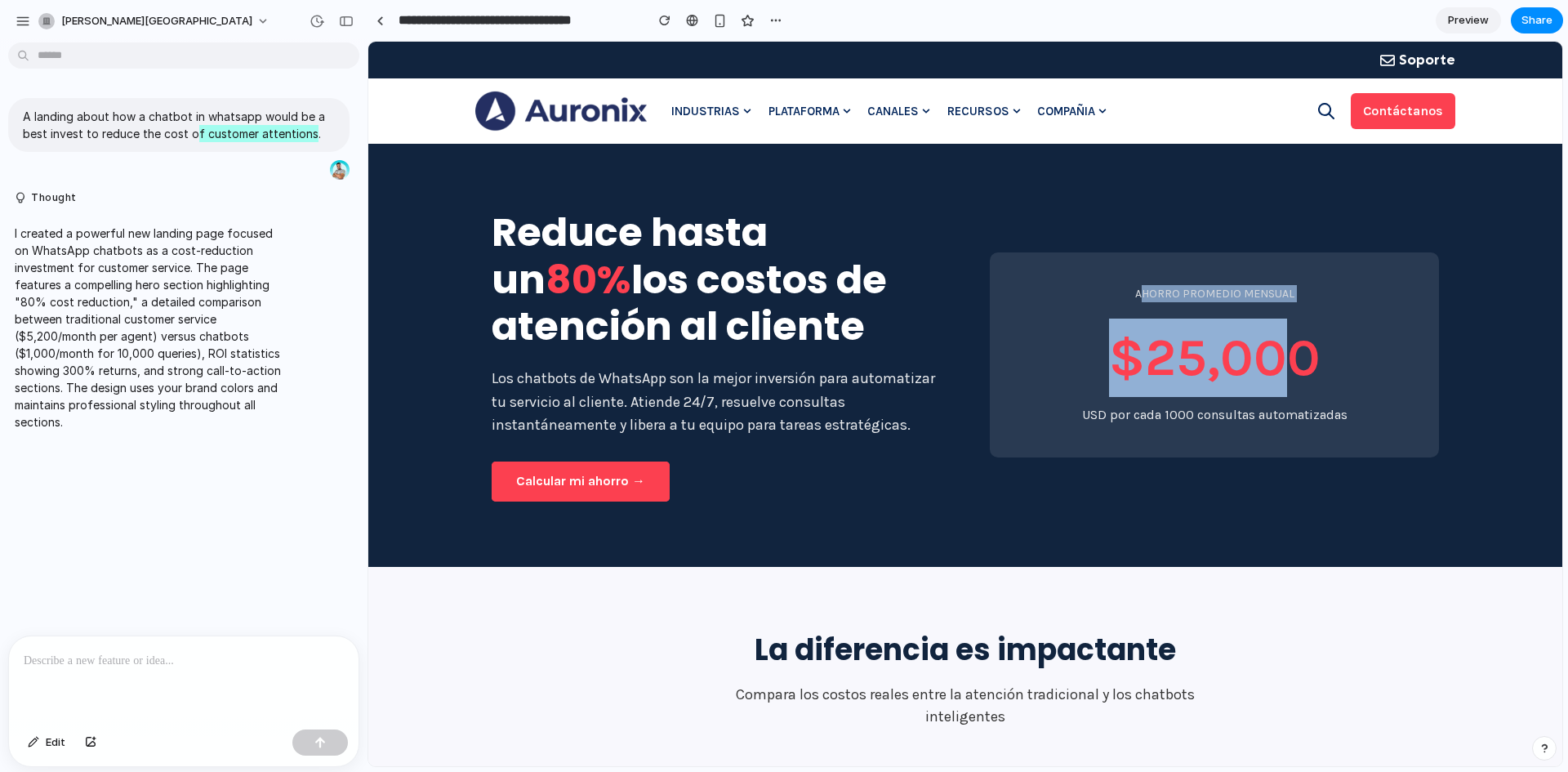
drag, startPoint x: 1184, startPoint y: 285, endPoint x: 1298, endPoint y: 328, distance: 121.8
click at [1298, 328] on div "AHORRO PROMEDIO MENSUAL $25,000 USD por cada 1000 consultas automatizadas" at bounding box center [1215, 355] width 450 height 206
click at [1078, 379] on div "$25,000" at bounding box center [1214, 357] width 384 height 78
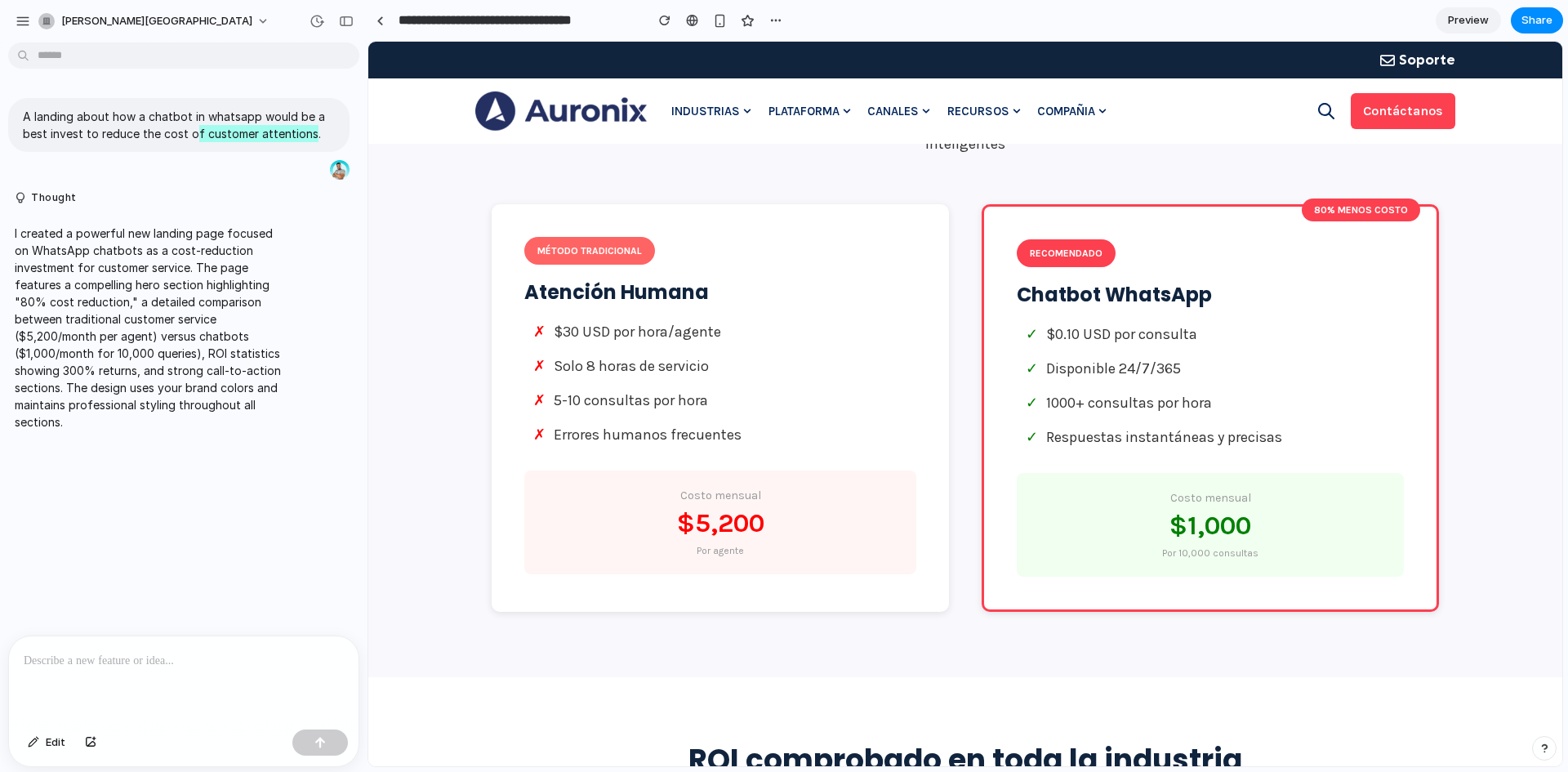
scroll to position [572, 0]
click at [1030, 285] on h3 "Chatbot WhatsApp" at bounding box center [1210, 296] width 387 height 24
click at [1152, 335] on span "$0.10 USD por consulta" at bounding box center [1122, 335] width 151 height 22
click at [1153, 338] on span "$0.10 USD por consulta" at bounding box center [1122, 335] width 151 height 22
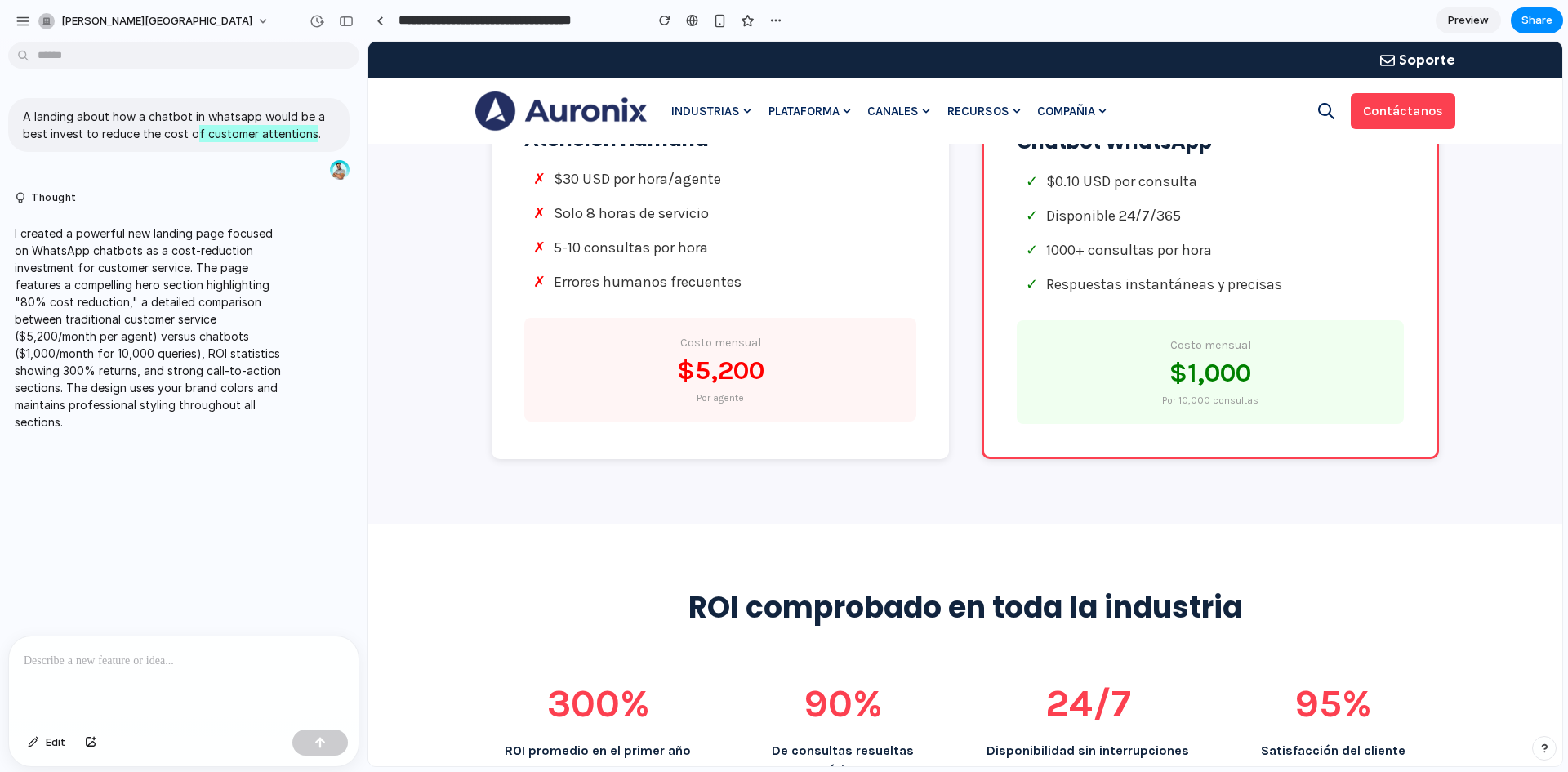
scroll to position [726, 0]
click at [1220, 405] on div "Por 10,000 consultas" at bounding box center [1211, 400] width 355 height 15
drag, startPoint x: 1176, startPoint y: 372, endPoint x: 1253, endPoint y: 359, distance: 78.1
click at [1253, 359] on div "$1,000" at bounding box center [1211, 372] width 355 height 40
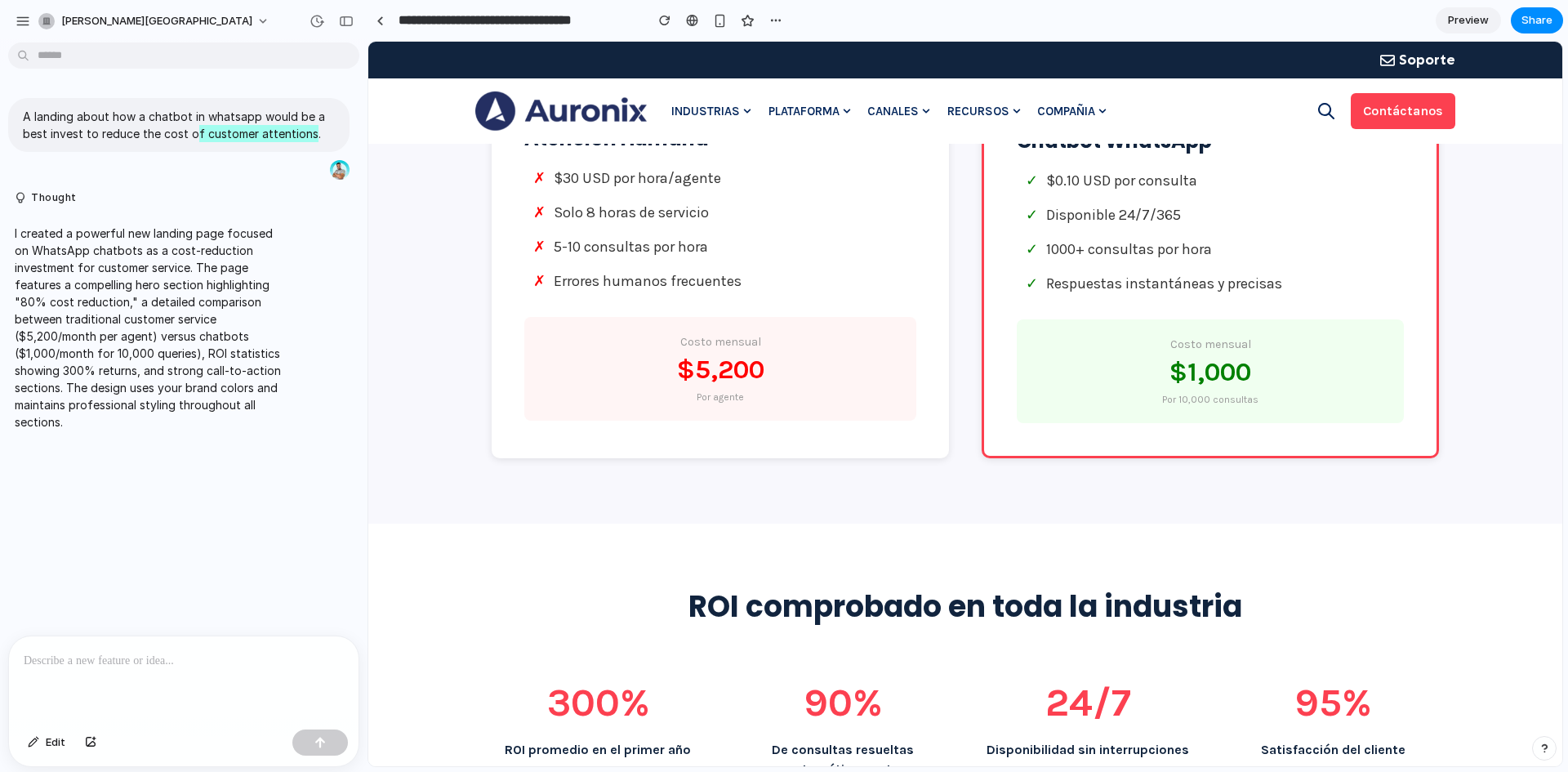
drag, startPoint x: 1190, startPoint y: 394, endPoint x: 1252, endPoint y: 393, distance: 62.0
click at [1252, 393] on div "Por 10,000 consultas" at bounding box center [1211, 400] width 355 height 15
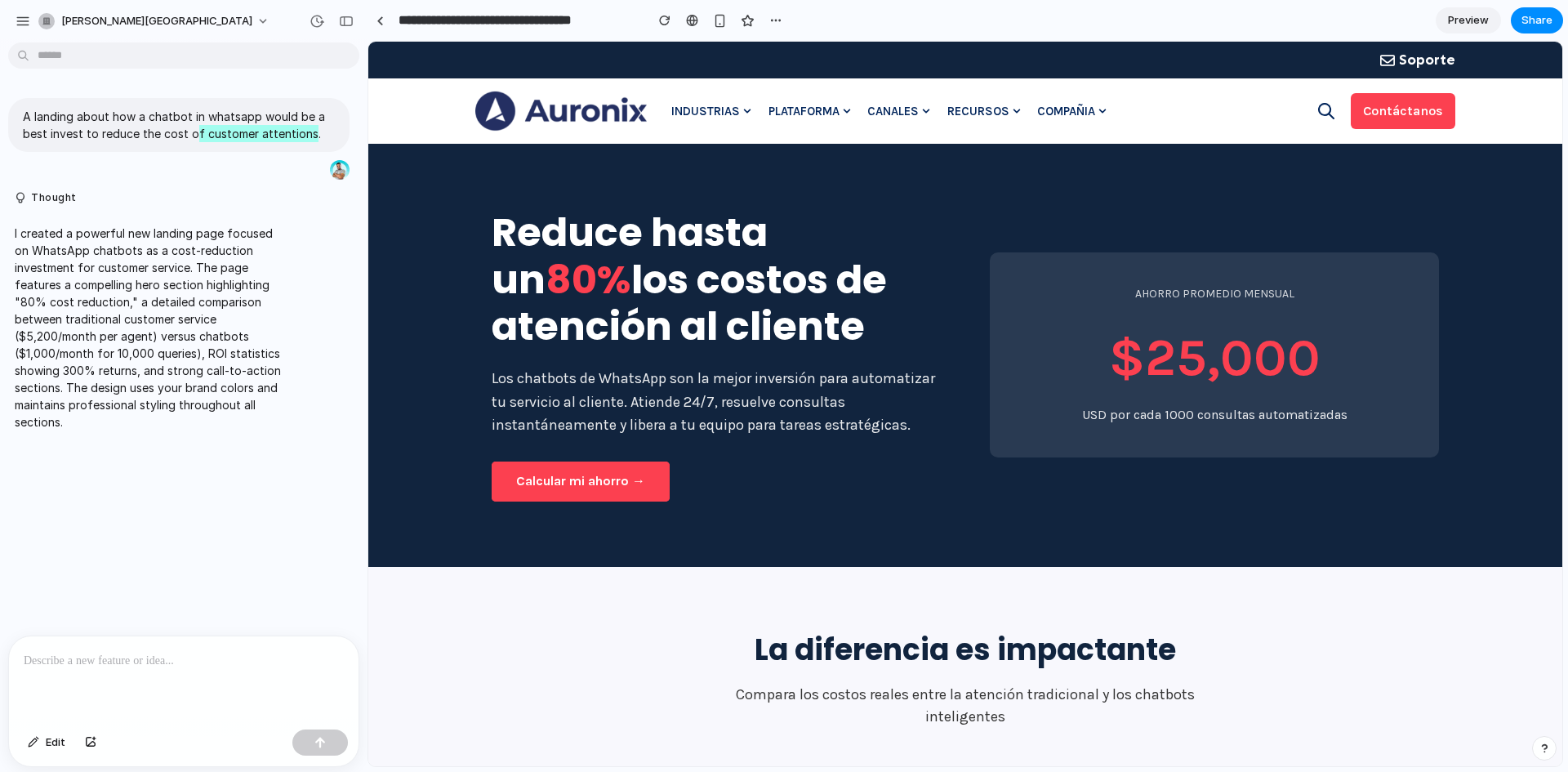
scroll to position [62, 0]
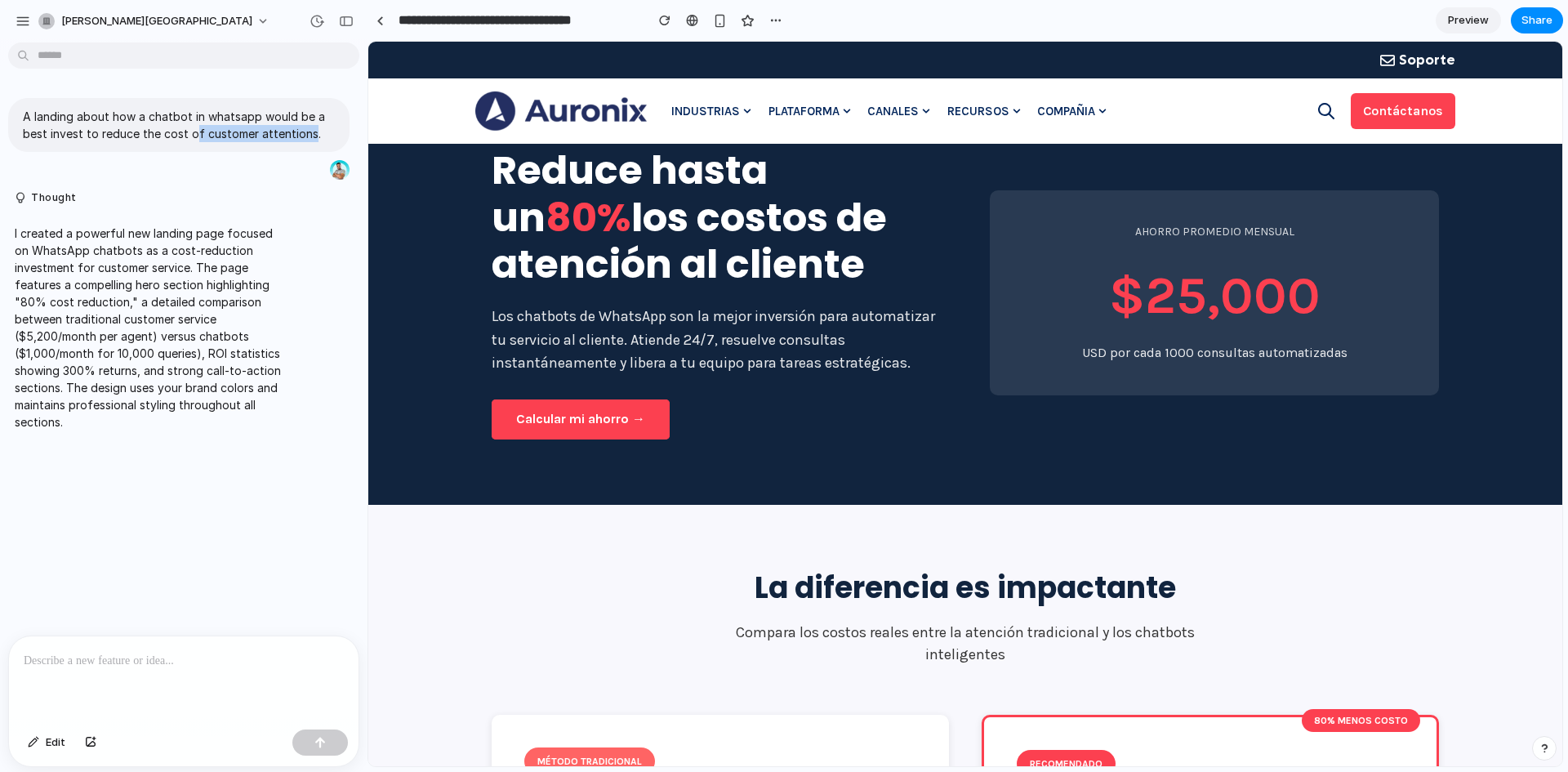
click at [358, 26] on div at bounding box center [331, 21] width 55 height 26
click at [340, 11] on button "button" at bounding box center [347, 21] width 26 height 26
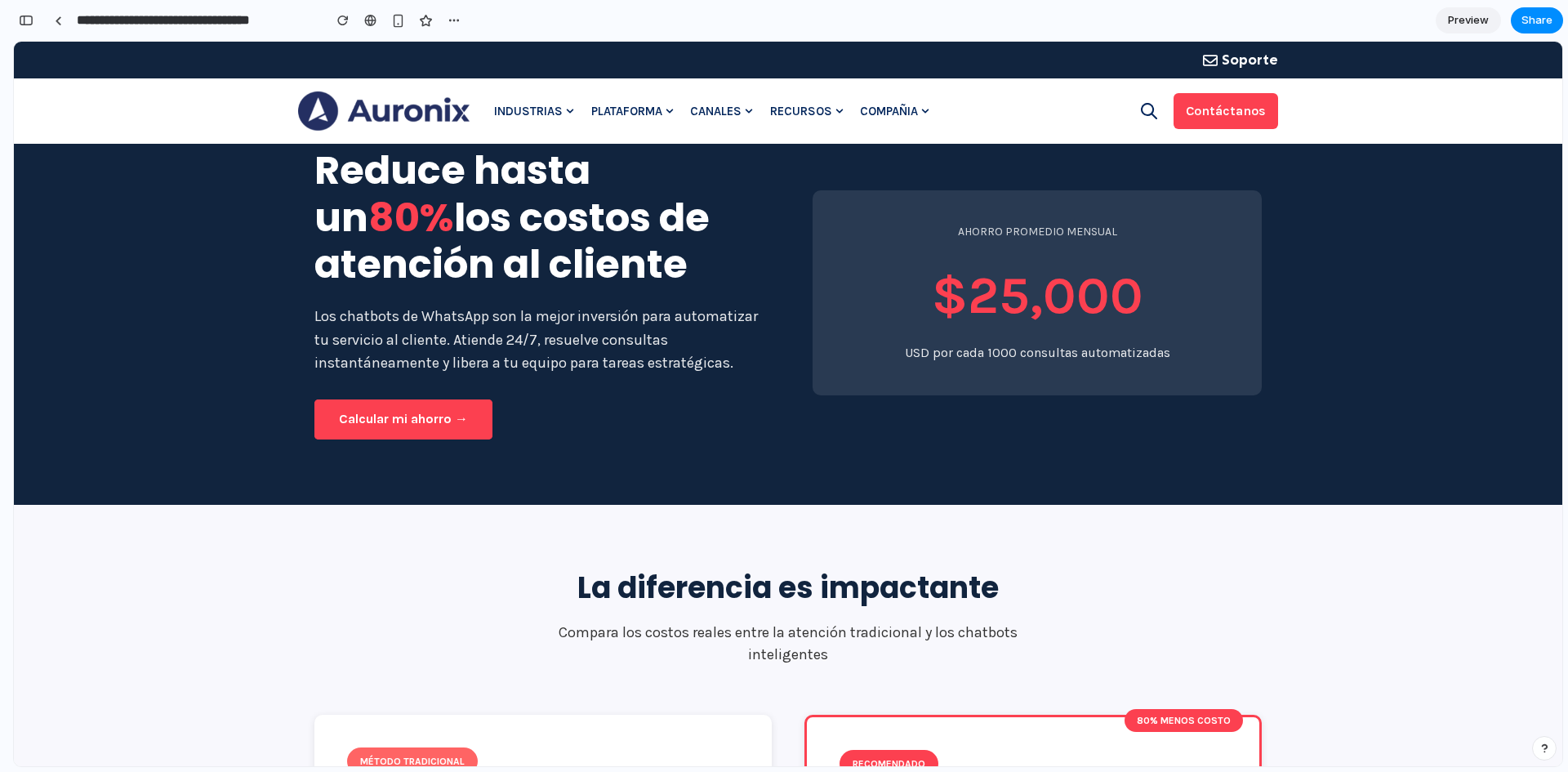
click at [677, 237] on h1 "Reduce hasta un 80% los costos de atención al cliente" at bounding box center [539, 217] width 450 height 141
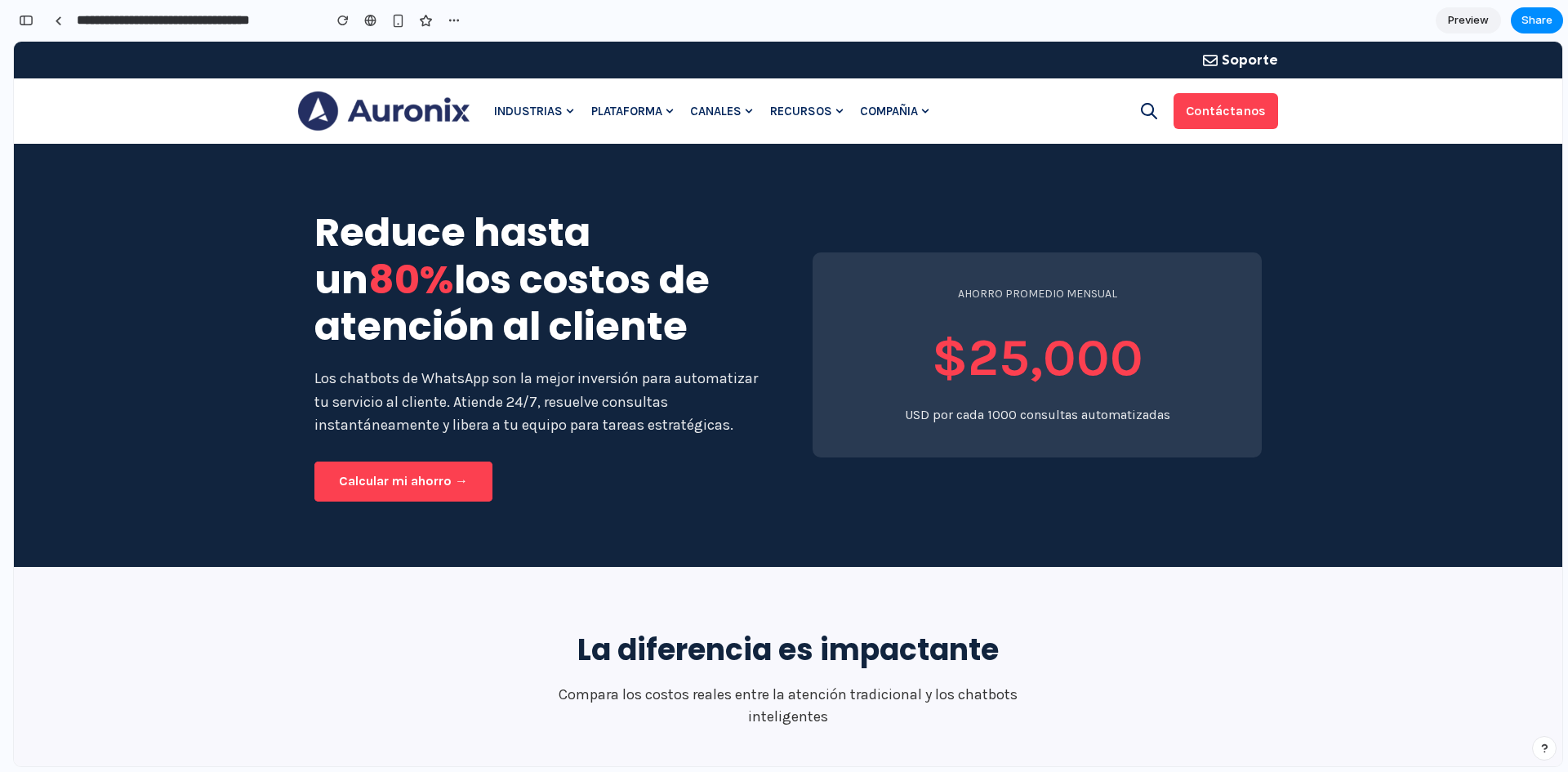
click at [637, 237] on h1 "Reduce hasta un 80% los costos de atención al cliente" at bounding box center [539, 279] width 450 height 141
click at [591, 193] on div "Reduce hasta un 80% los costos de atención al cliente Los chatbots de WhatsApp …" at bounding box center [788, 356] width 1549 height 423
click at [329, 155] on div at bounding box center [329, 155] width 0 height 0
click at [445, 170] on div "Reduce hasta un 80% los costos de atención al cliente Los chatbots de WhatsApp …" at bounding box center [788, 356] width 1549 height 423
drag, startPoint x: 445, startPoint y: 170, endPoint x: 69, endPoint y: 193, distance: 376.7
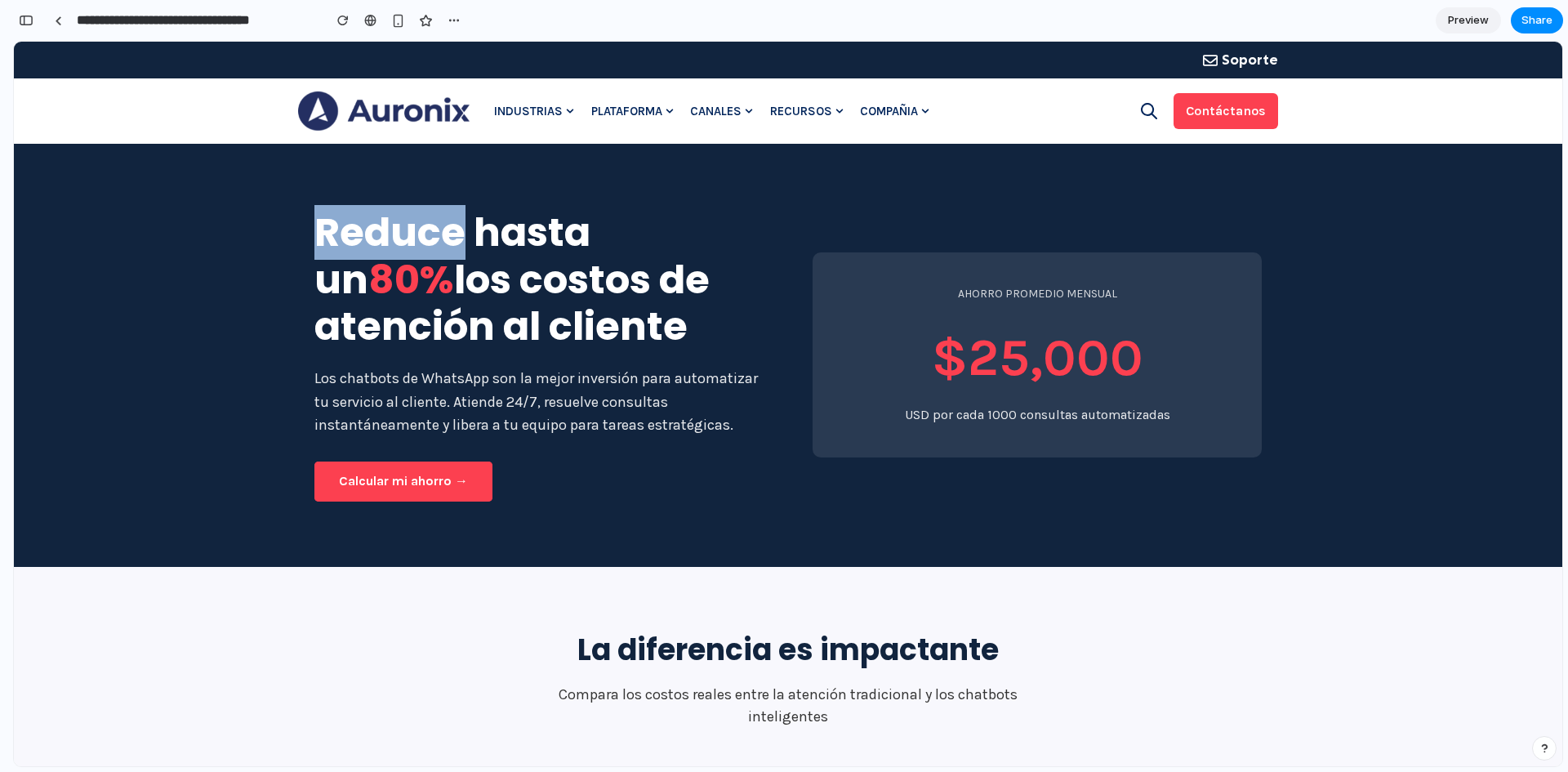
click at [69, 193] on div "Reduce hasta un 80% los costos de atención al cliente Los chatbots de WhatsApp …" at bounding box center [788, 356] width 1549 height 423
click at [702, 386] on div "Close" at bounding box center [784, 386] width 163 height 0
click at [242, 231] on div "Reduce hasta un 80% los costos de atención al cliente Los chatbots de WhatsApp …" at bounding box center [788, 356] width 1549 height 423
drag, startPoint x: 256, startPoint y: 273, endPoint x: 242, endPoint y: 231, distance: 44.3
click at [242, 231] on div "Reduce hasta un 80% los costos de atención al cliente Los chatbots de WhatsApp …" at bounding box center [788, 356] width 1549 height 423
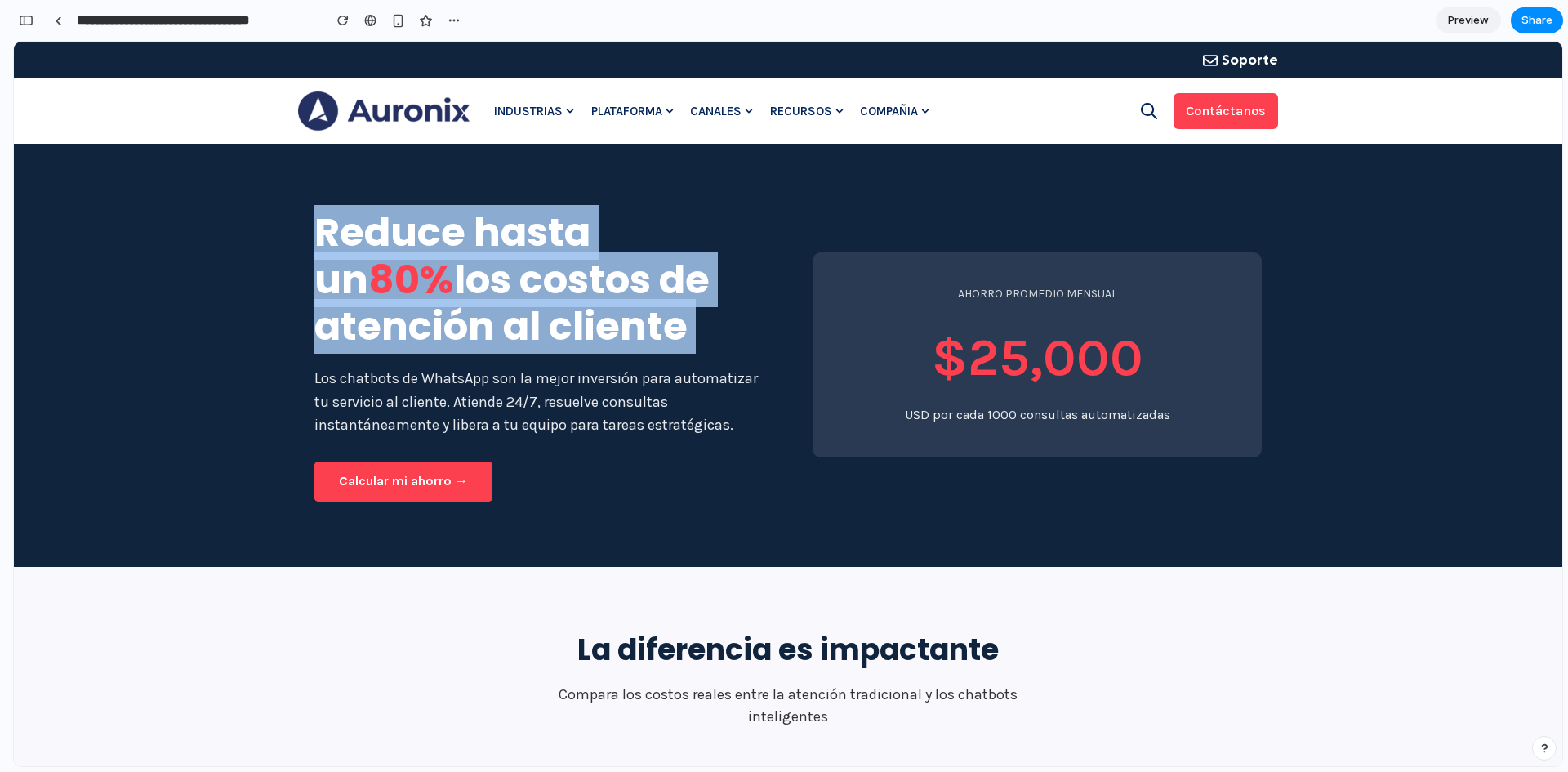
click at [242, 231] on div "Reduce hasta un 80% los costos de atención al cliente Los chatbots de WhatsApp …" at bounding box center [788, 356] width 1549 height 423
click at [369, 252] on h1 "Reduce hasta un 80% los costos de atención al cliente" at bounding box center [539, 279] width 450 height 141
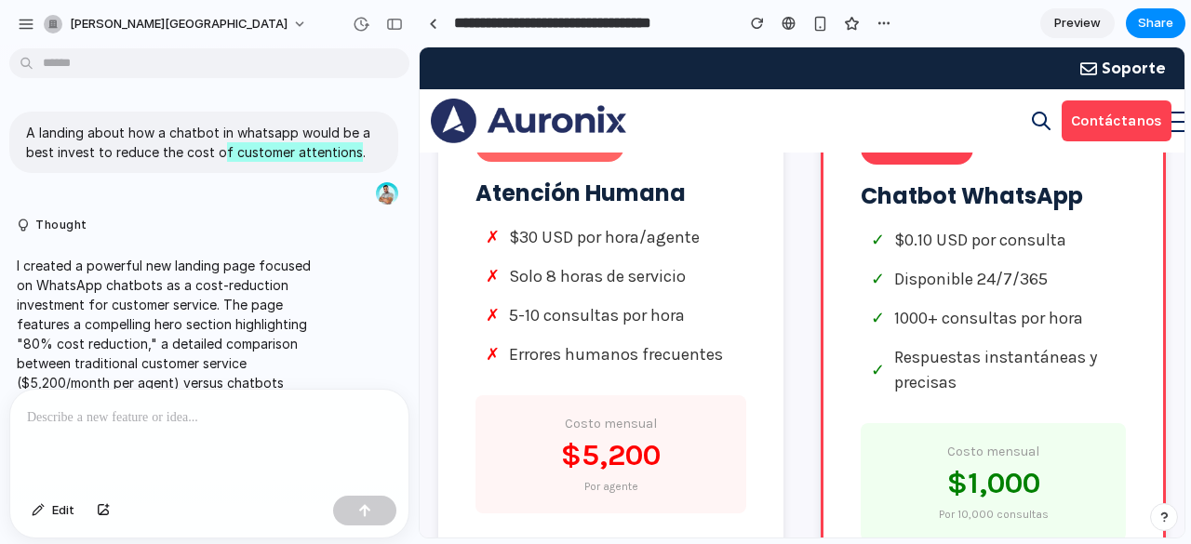
scroll to position [959, 0]
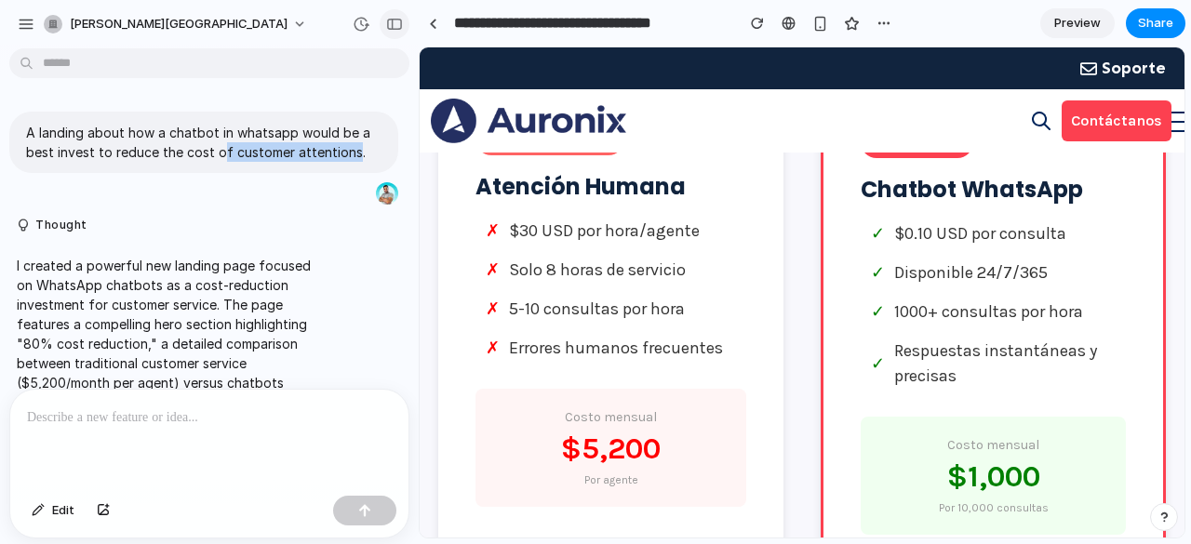
click at [394, 22] on div "button" at bounding box center [394, 24] width 17 height 13
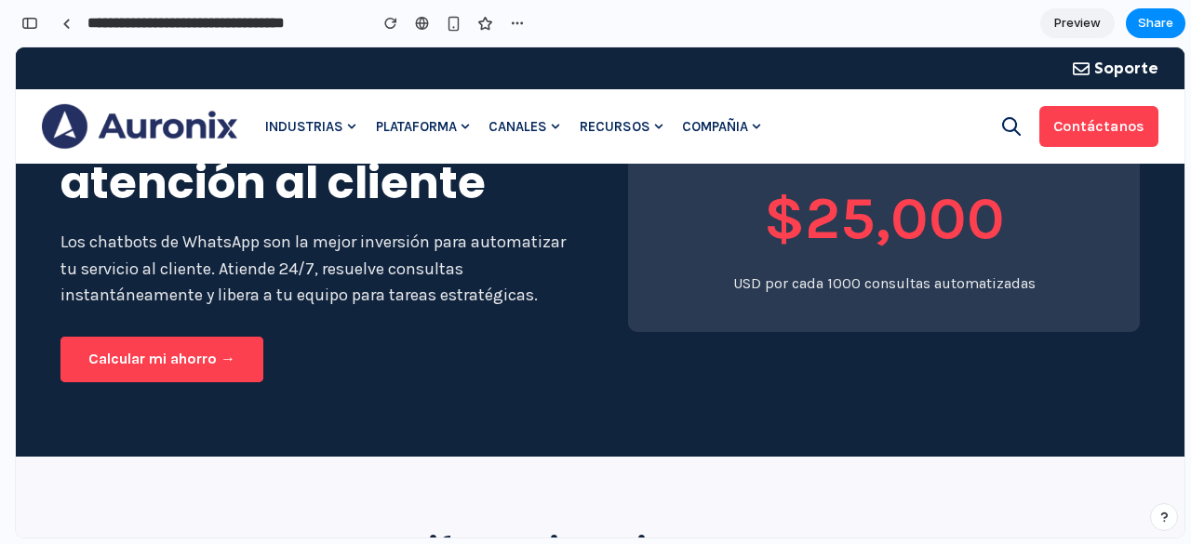
scroll to position [0, 0]
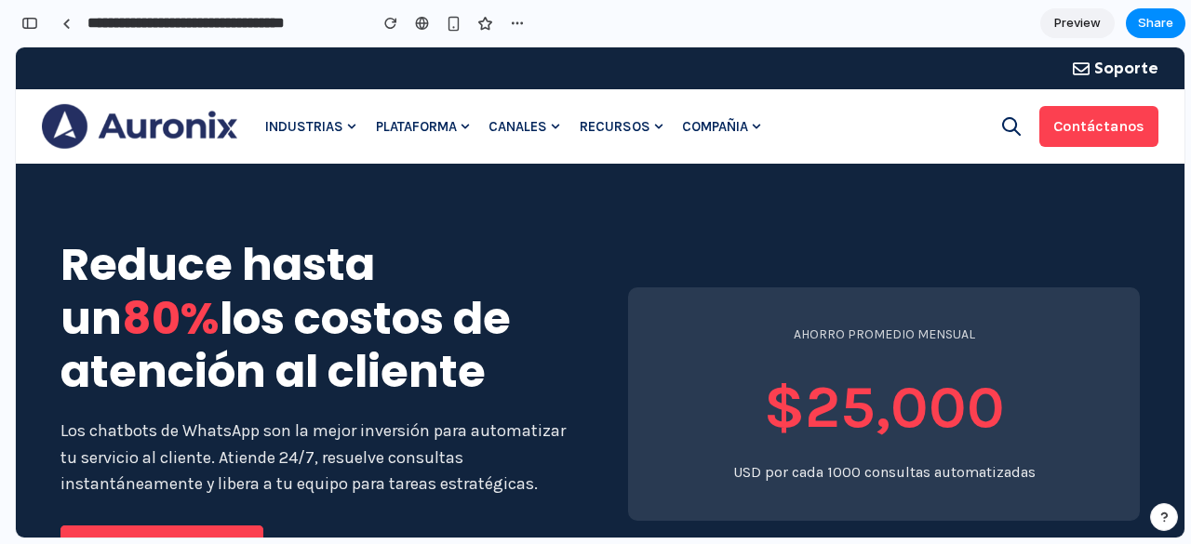
click at [779, 221] on div "Reduce hasta un 80% los costos de atención al cliente Los chatbots de WhatsApp …" at bounding box center [600, 405] width 1168 height 482
click at [1084, 27] on span "Preview" at bounding box center [1077, 23] width 47 height 19
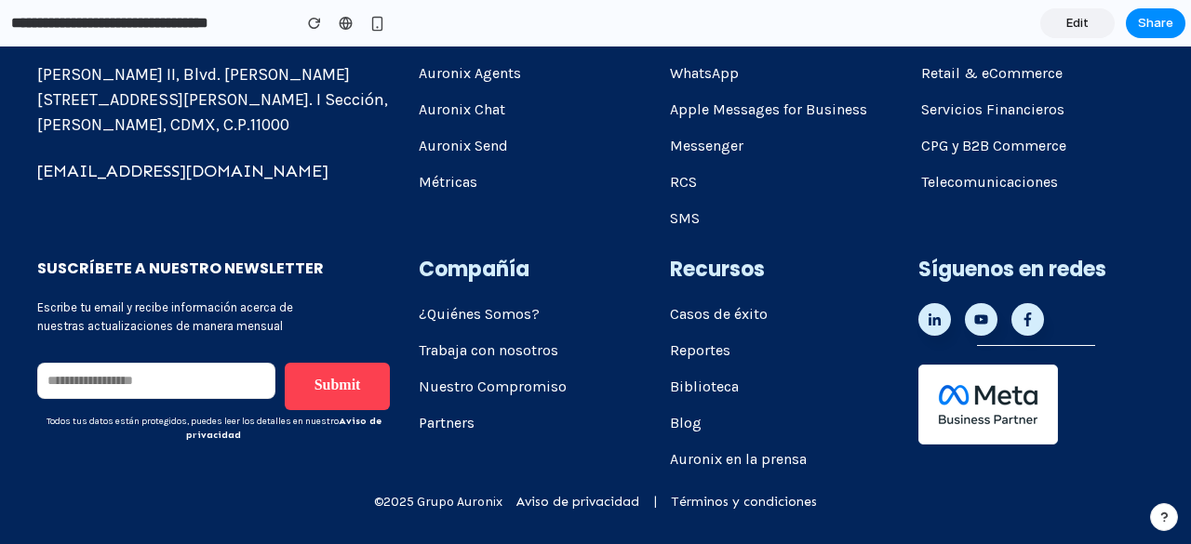
scroll to position [2810, 0]
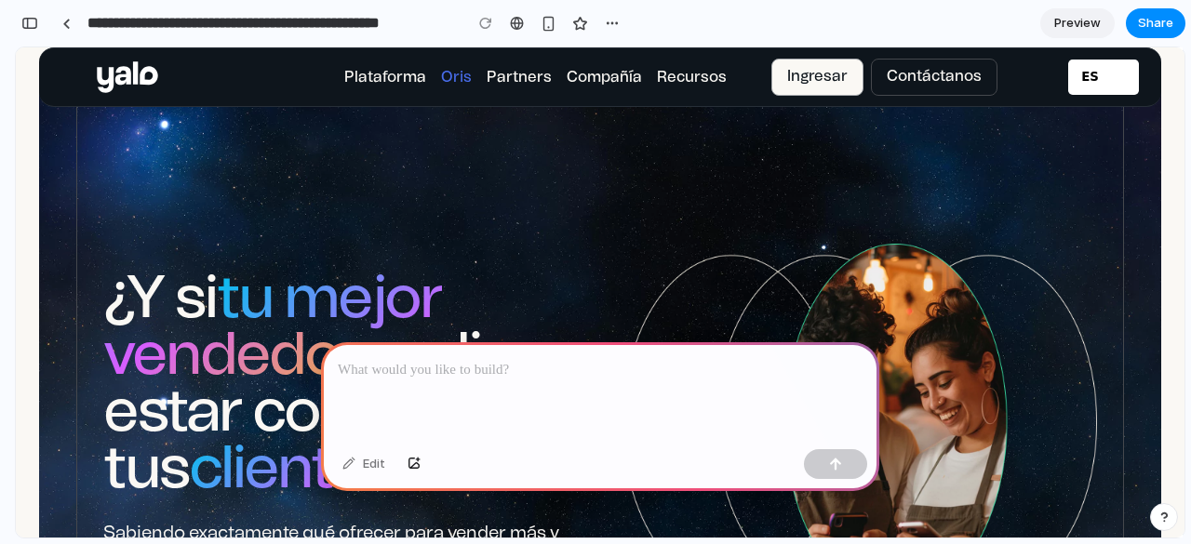
click at [538, 368] on p at bounding box center [600, 370] width 525 height 22
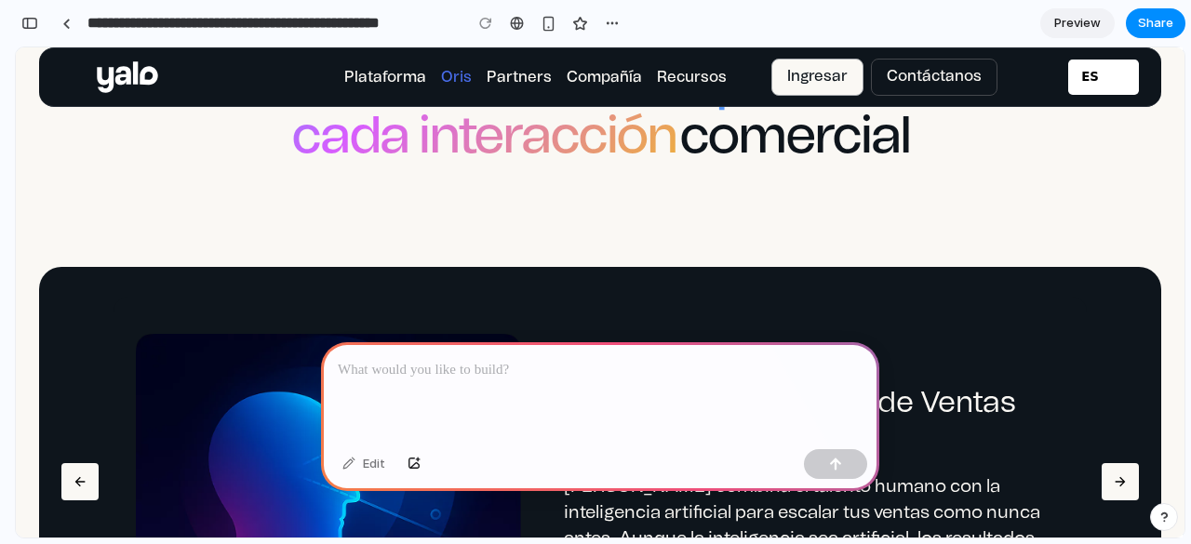
scroll to position [908, 0]
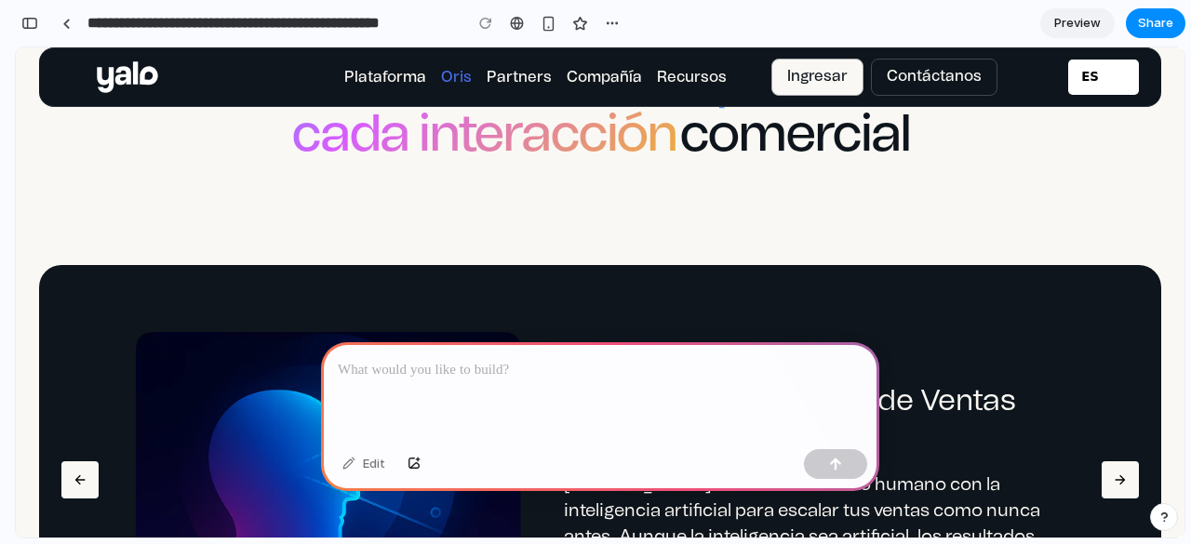
click at [487, 381] on div at bounding box center [600, 392] width 558 height 100
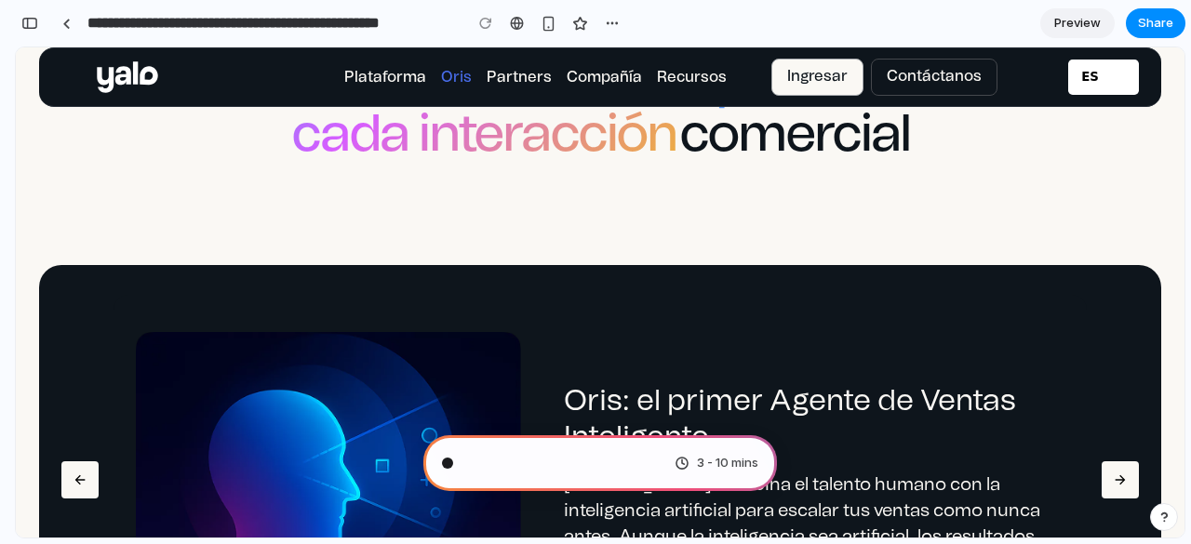
scroll to position [109, 0]
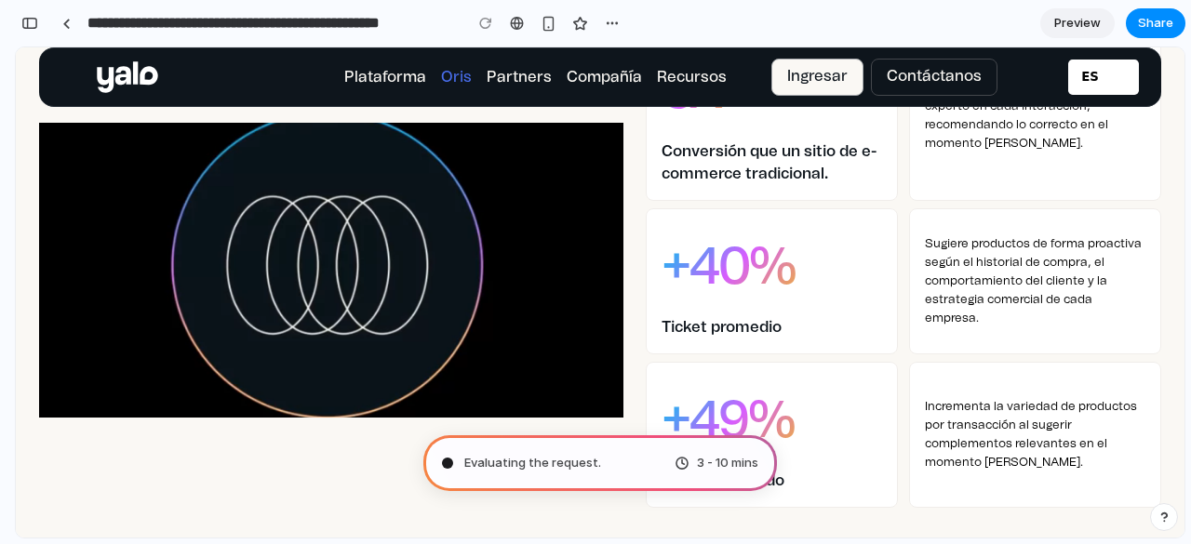
scroll to position [1687, 0]
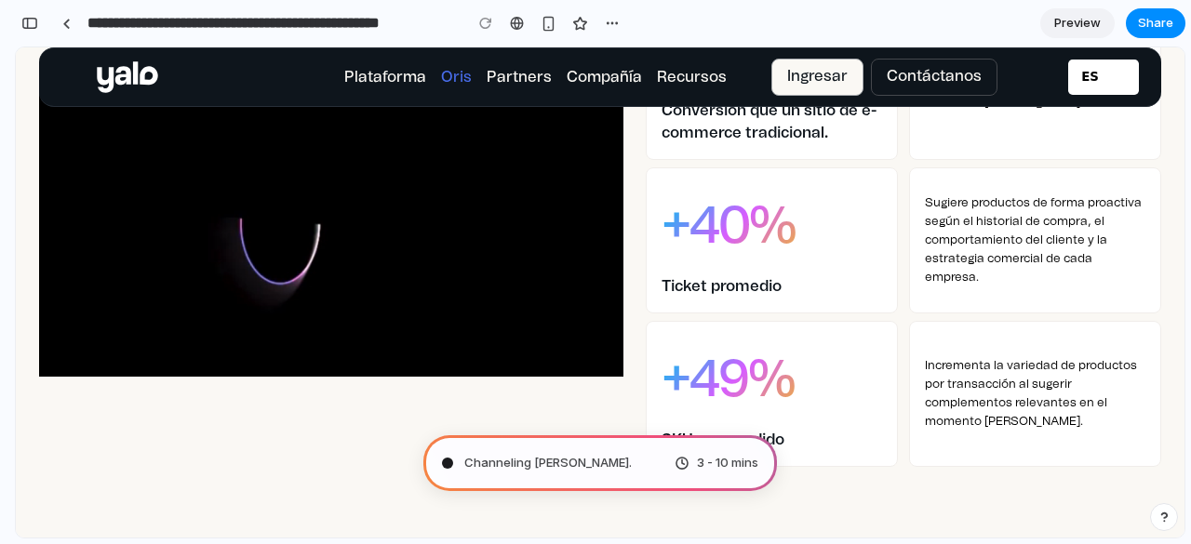
type input "**********"
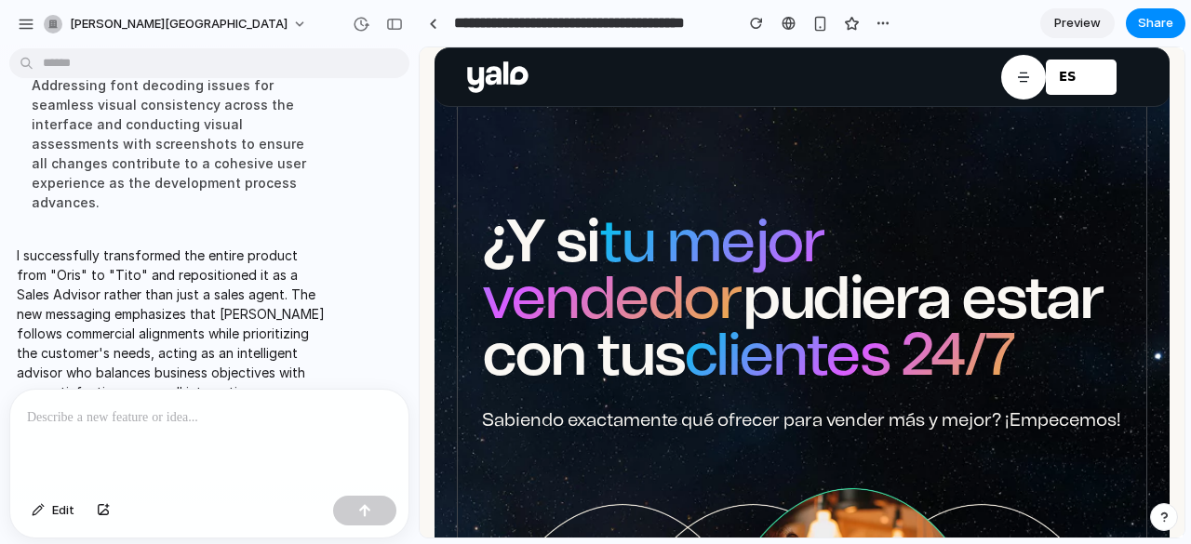
scroll to position [0, 0]
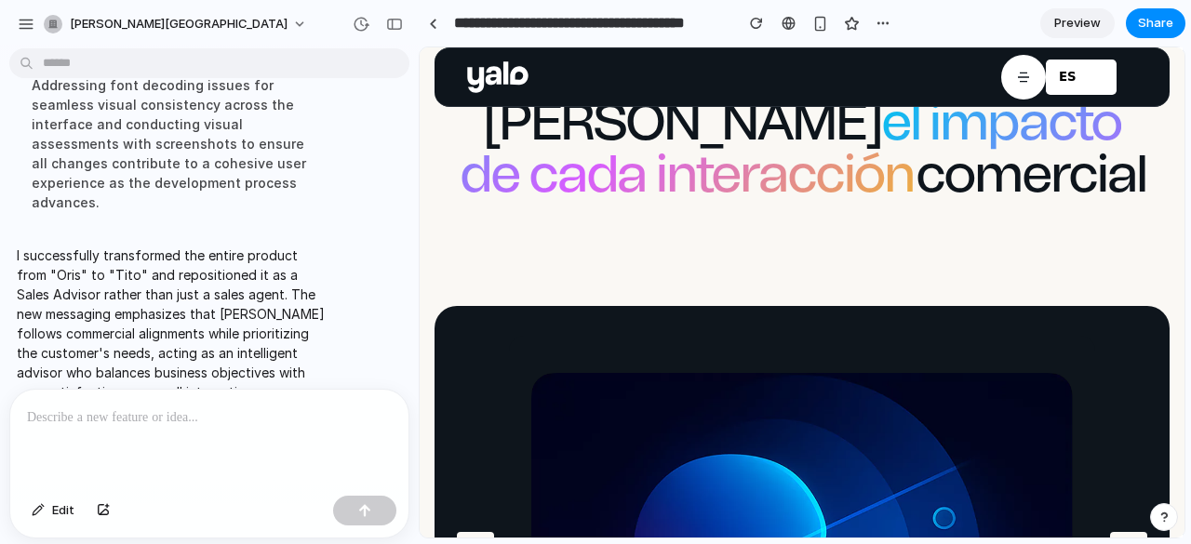
click at [1098, 31] on span "Preview" at bounding box center [1077, 23] width 47 height 19
